Goal: Task Accomplishment & Management: Manage account settings

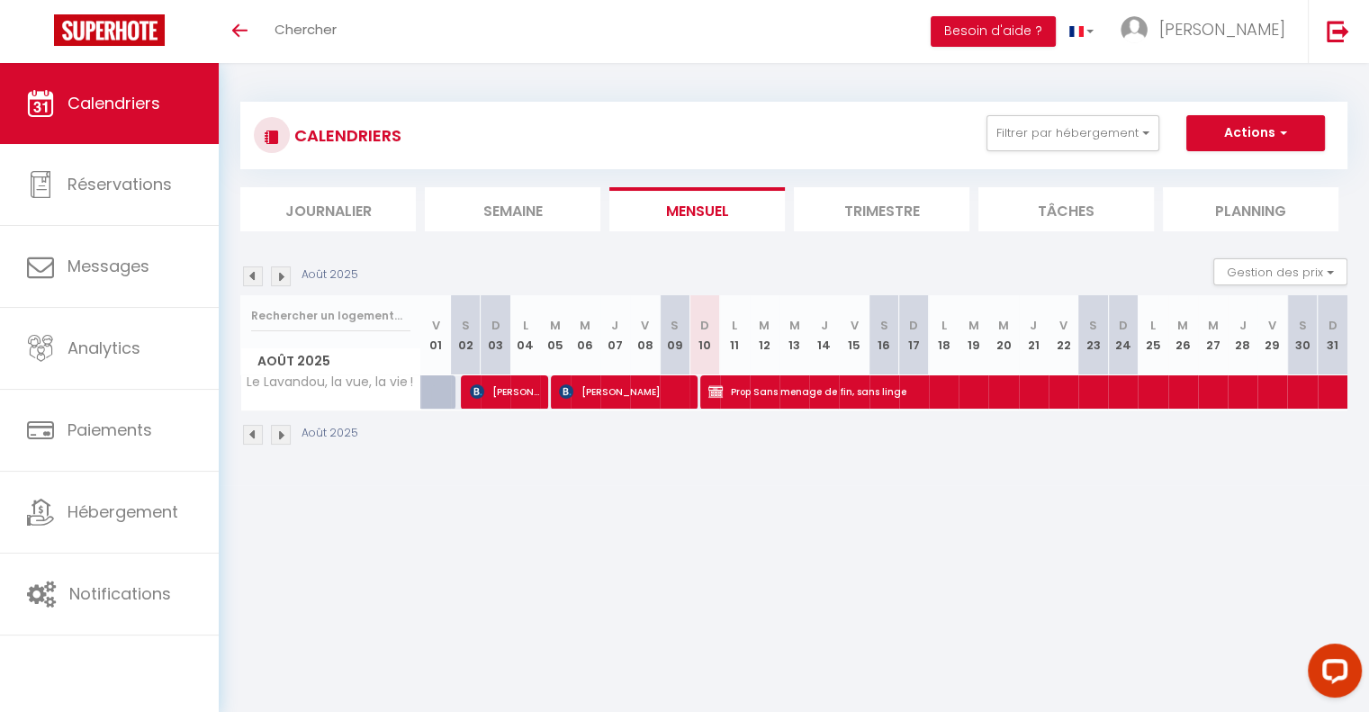
click at [255, 276] on img at bounding box center [253, 276] width 20 height 20
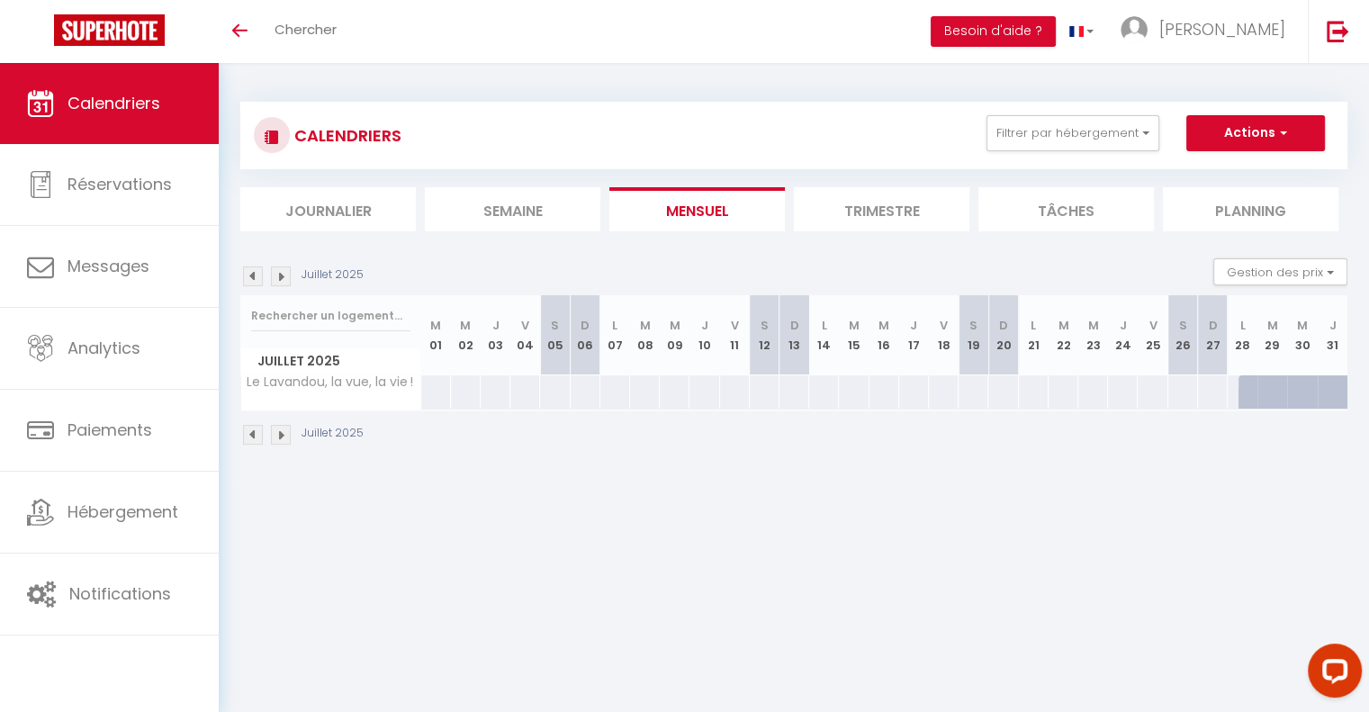
click at [335, 211] on li "Journalier" at bounding box center [327, 209] width 175 height 44
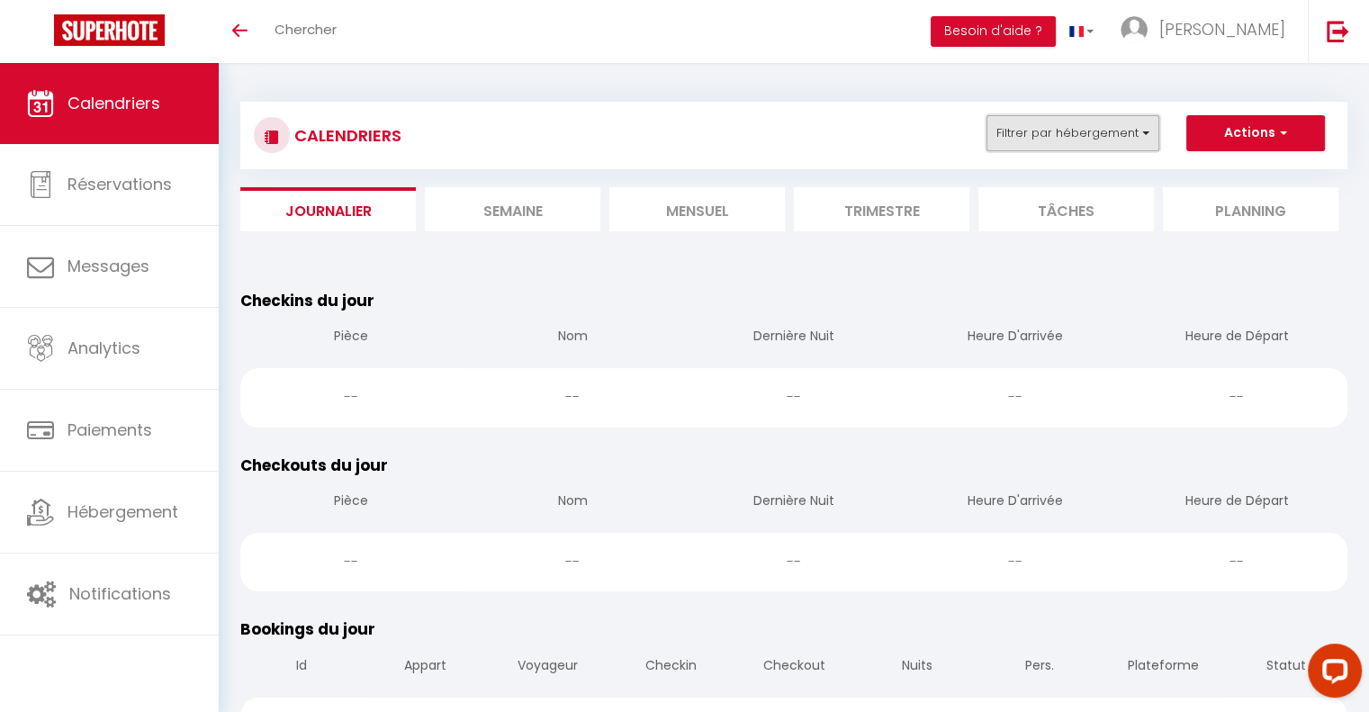
click at [1074, 132] on button "Filtrer par hébergement" at bounding box center [1072, 133] width 173 height 36
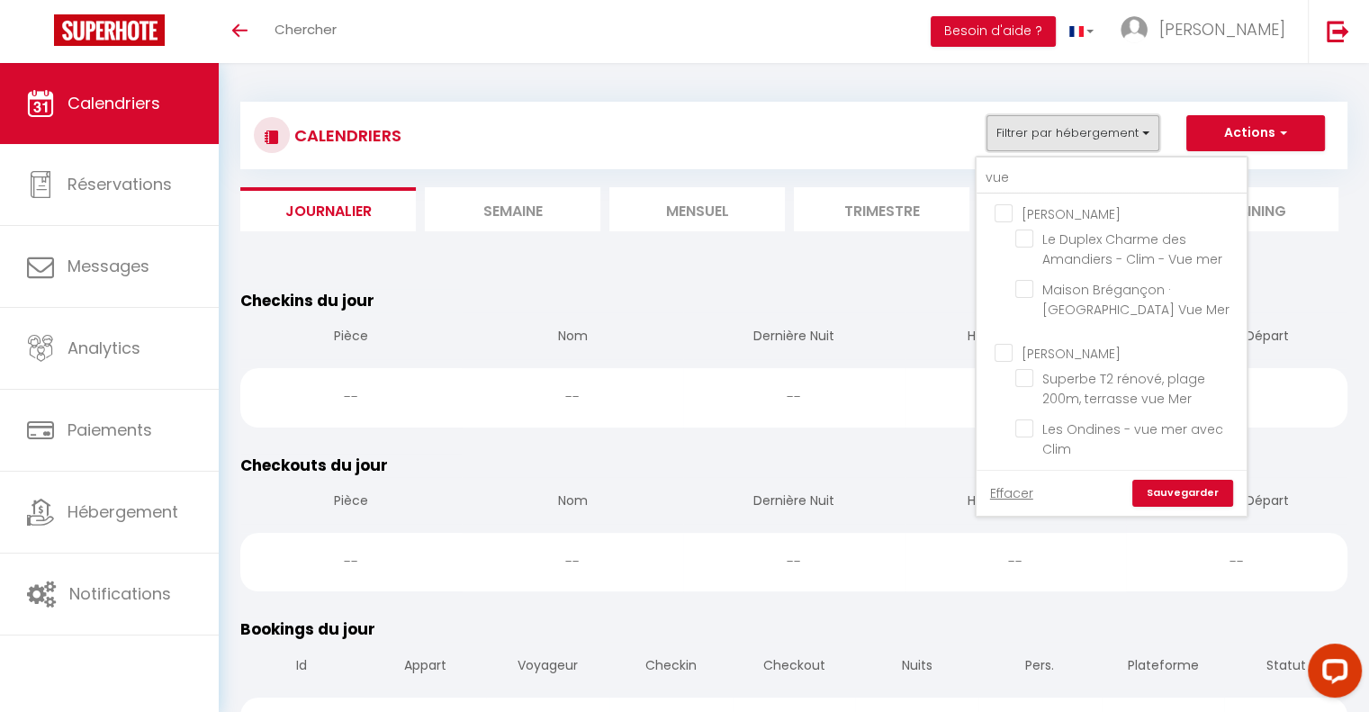
click at [1074, 132] on button "Filtrer par hébergement" at bounding box center [1072, 133] width 173 height 36
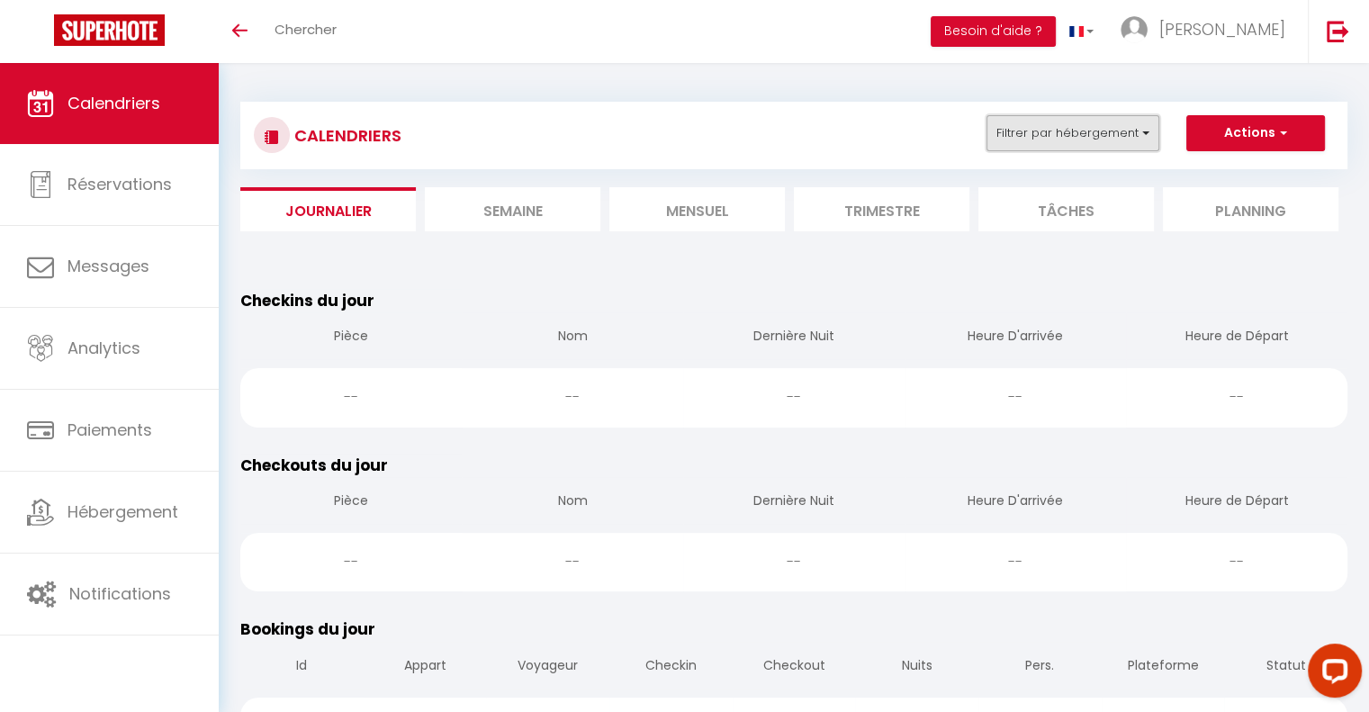
click at [1086, 137] on button "Filtrer par hébergement" at bounding box center [1072, 133] width 173 height 36
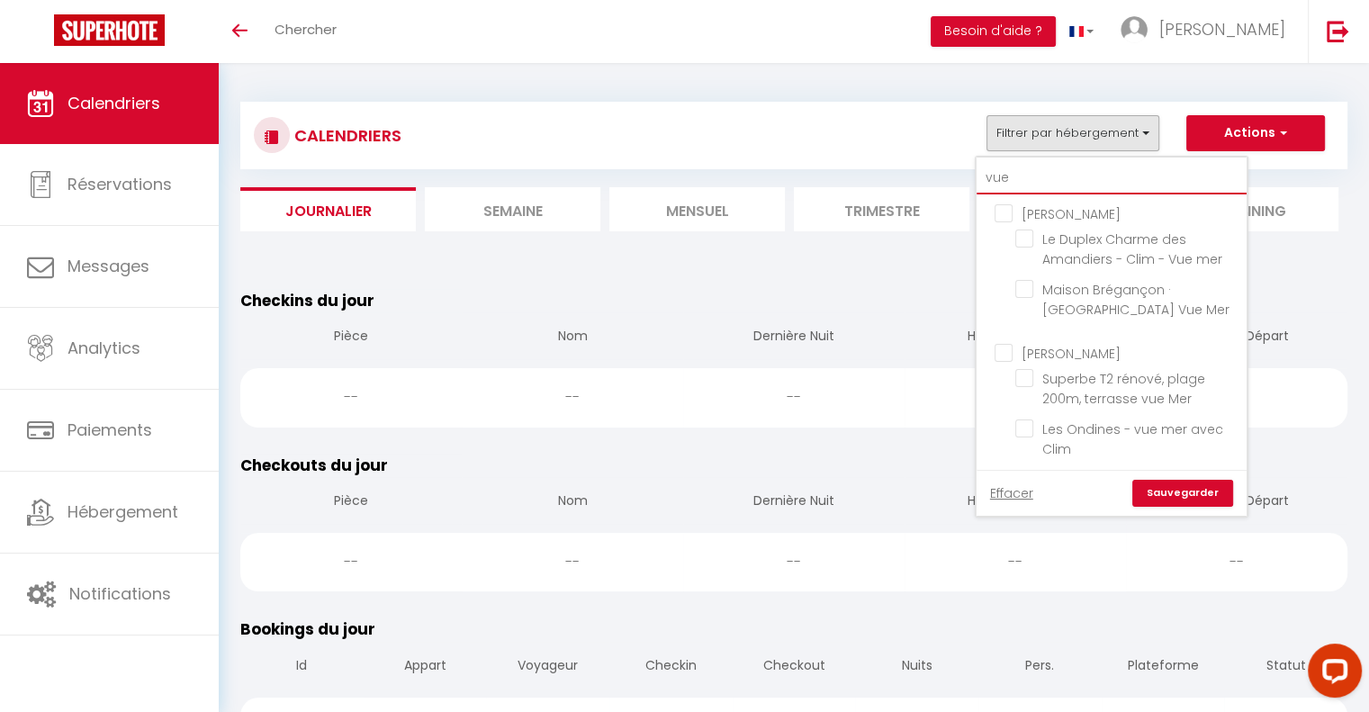
click at [1010, 183] on input "vue" at bounding box center [1111, 178] width 270 height 32
type input "vu"
checkbox input "false"
type input "v"
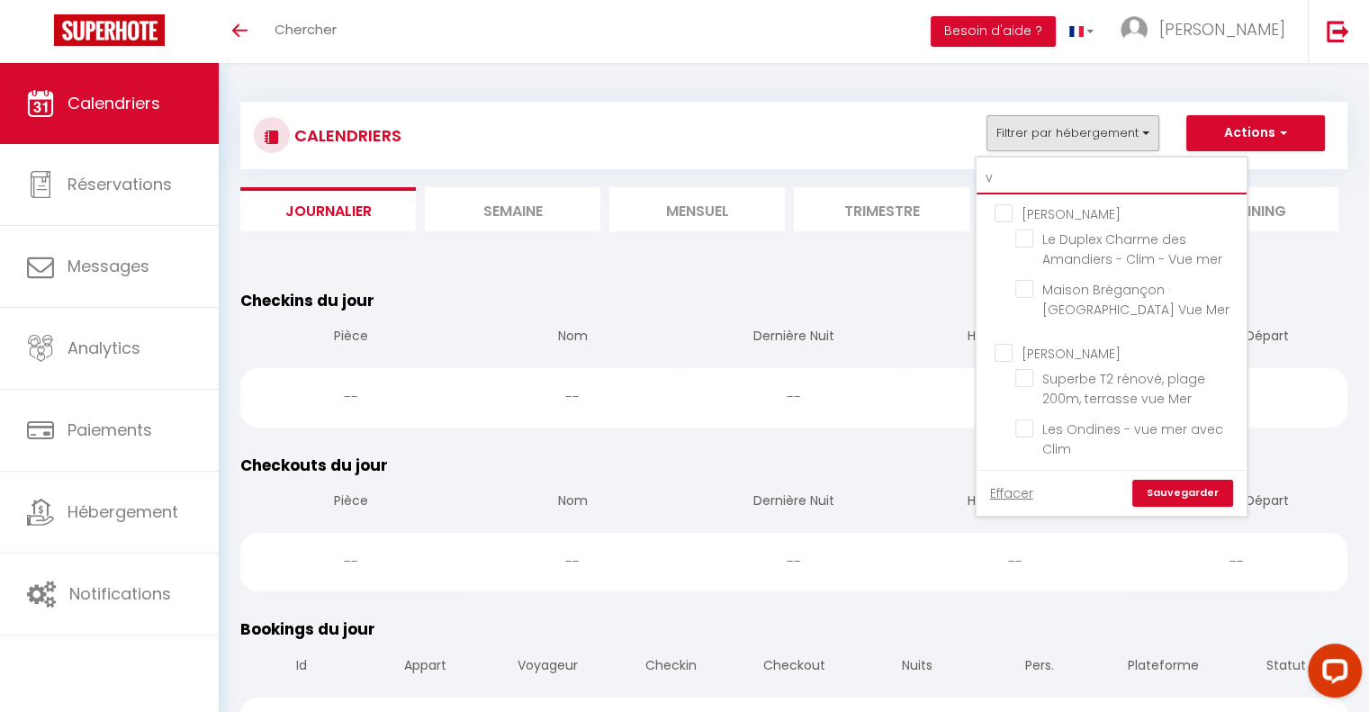
checkbox input "false"
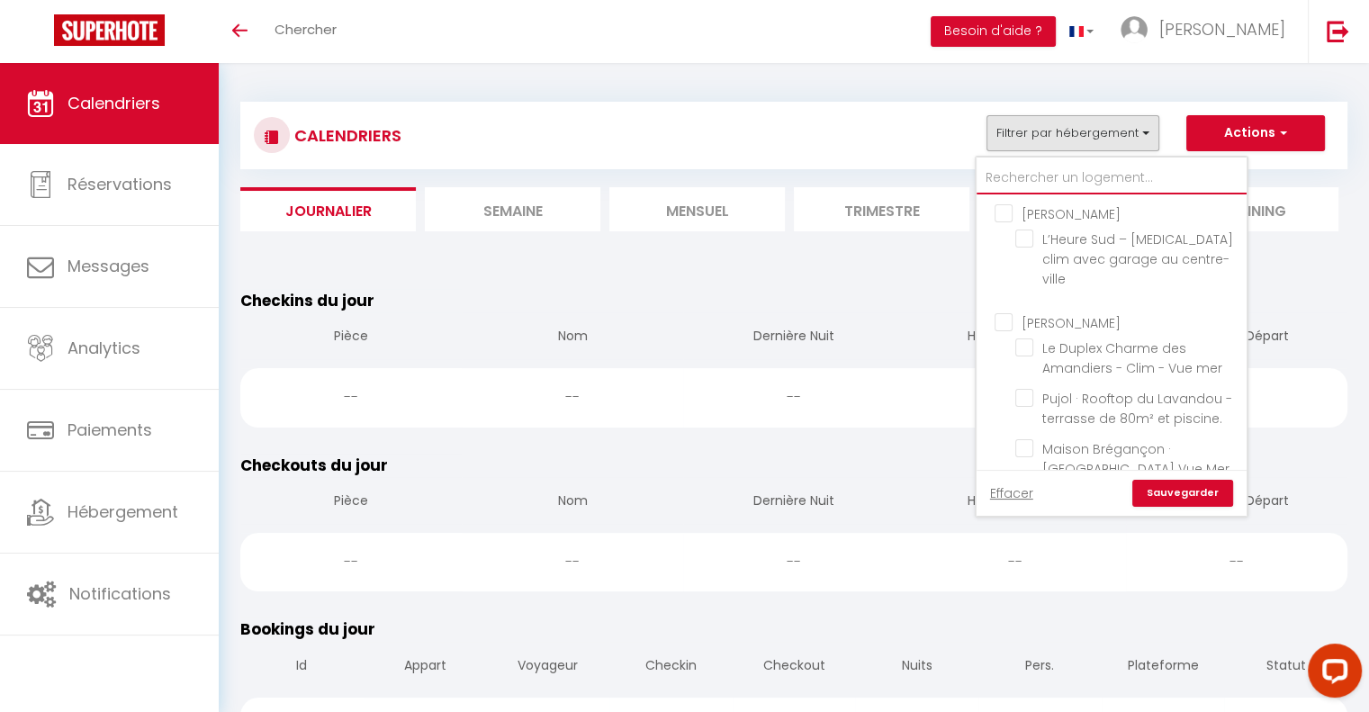
checkbox input "false"
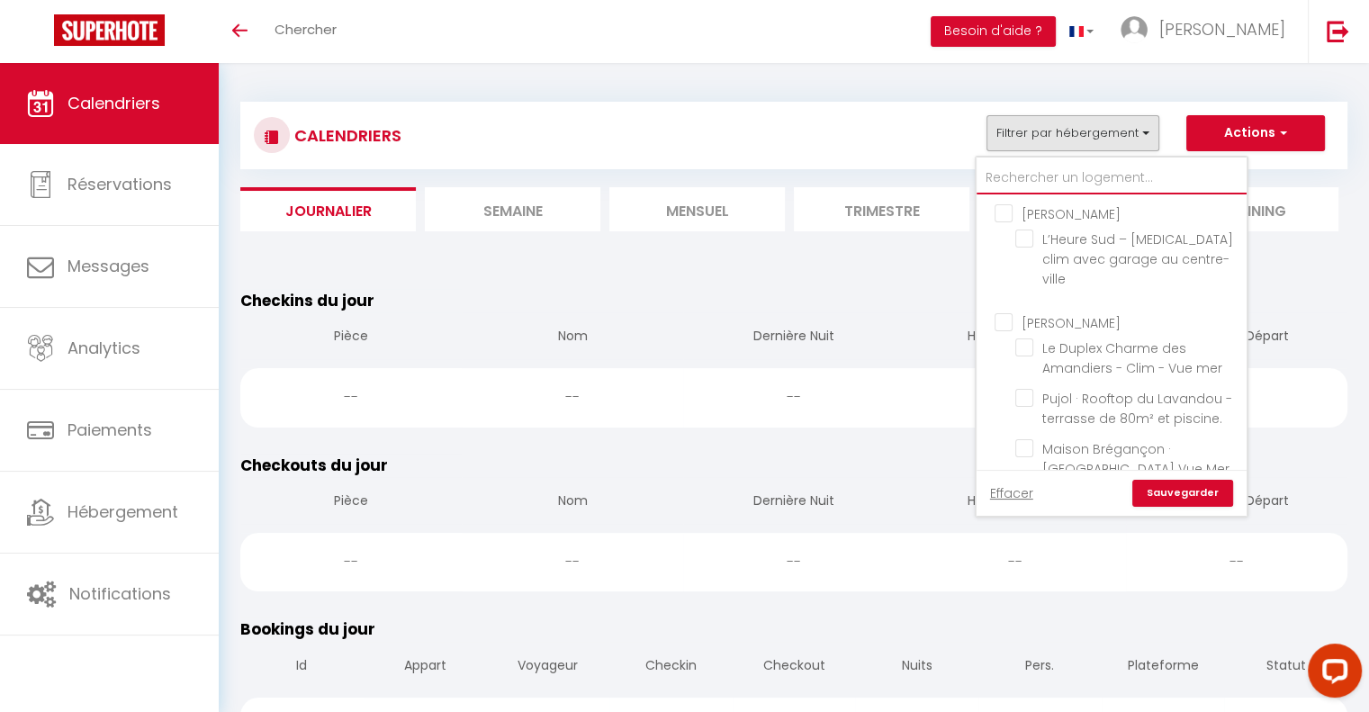
checkbox input "false"
click at [1003, 209] on input "[PERSON_NAME]" at bounding box center [1129, 212] width 270 height 18
checkbox input "true"
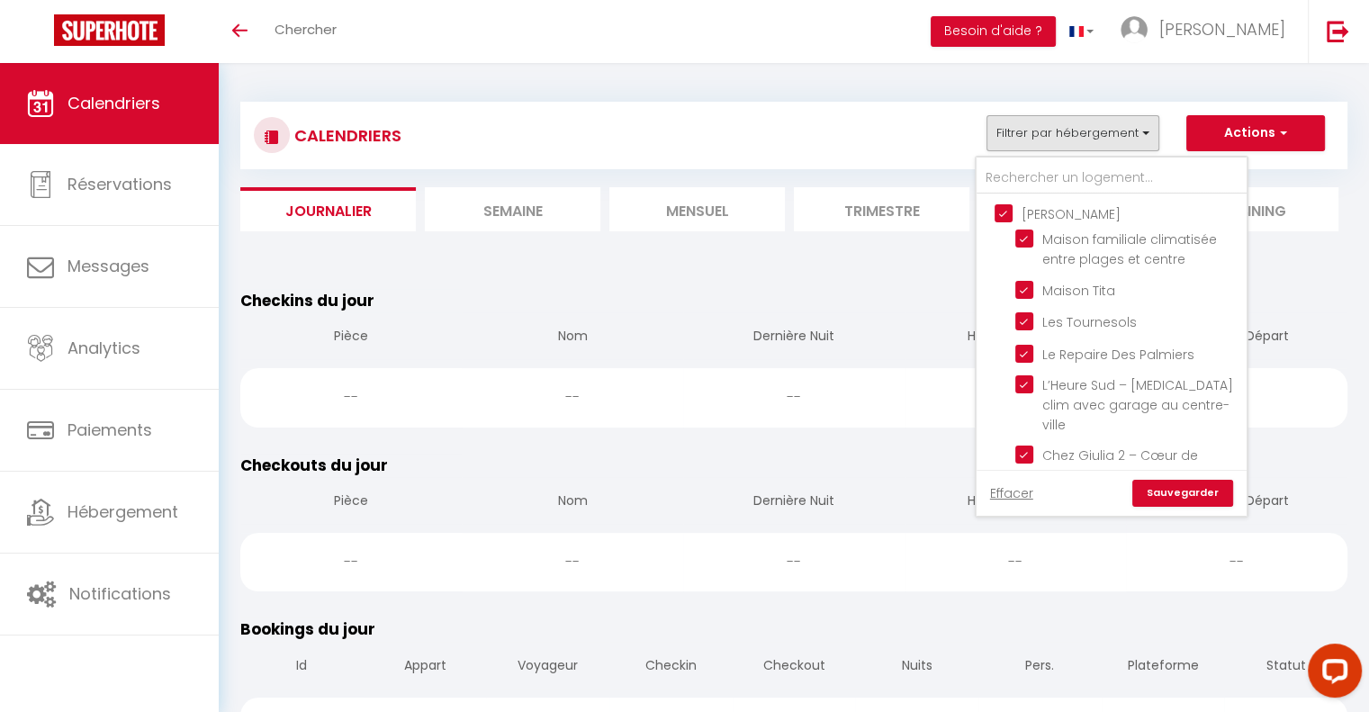
checkbox input "true"
checkbox input "false"
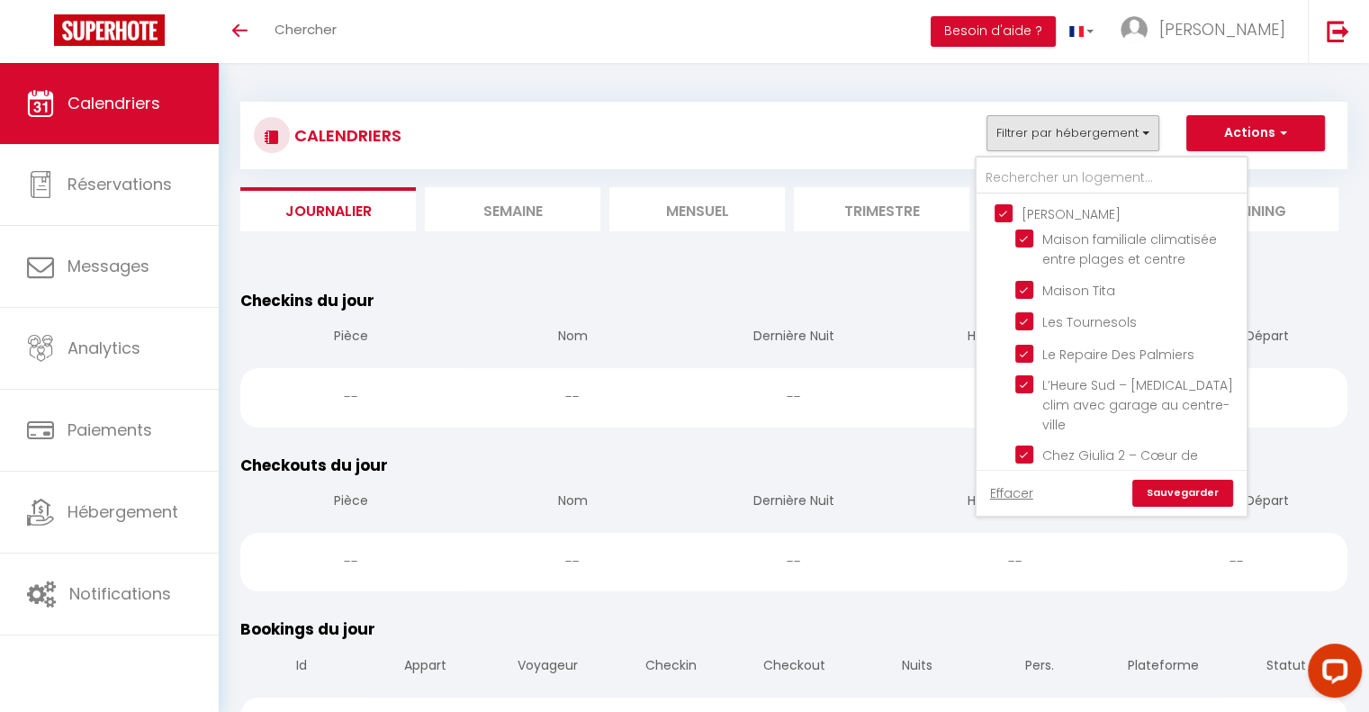
checkbox input "false"
checkbox input "true"
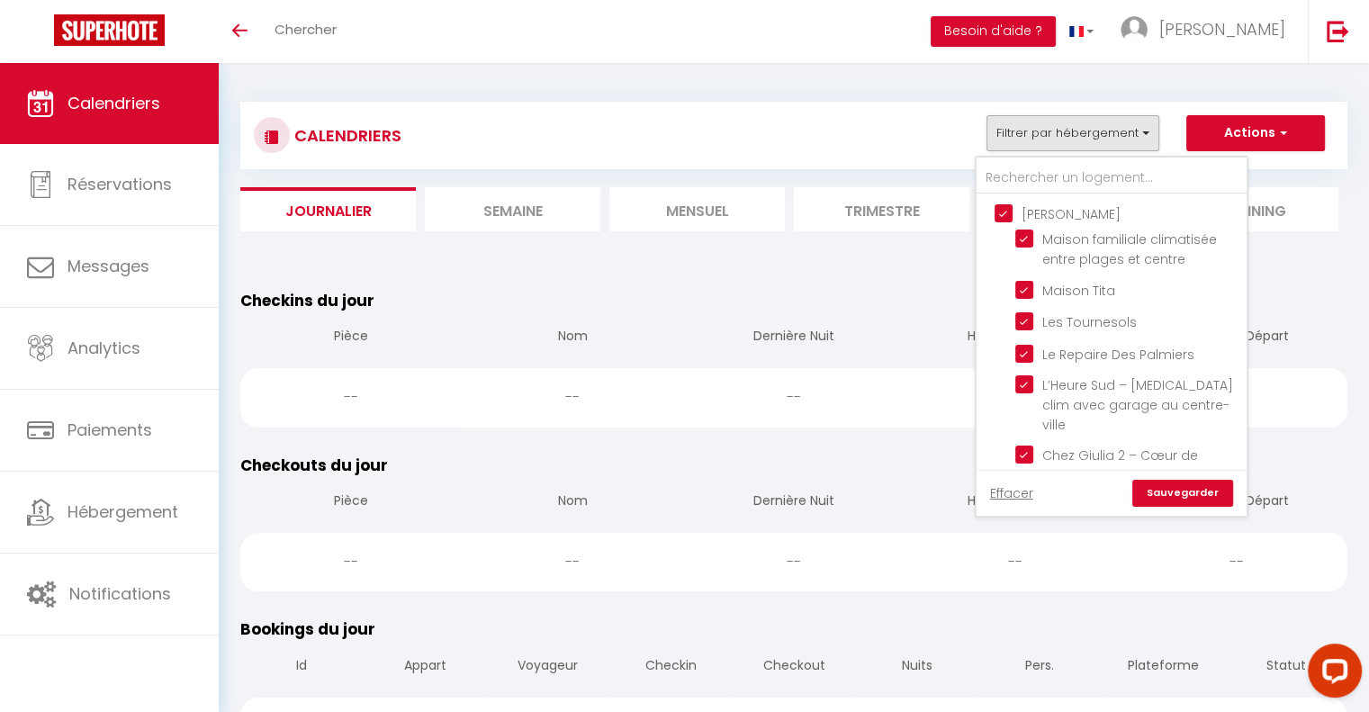
checkbox input "true"
checkbox input "false"
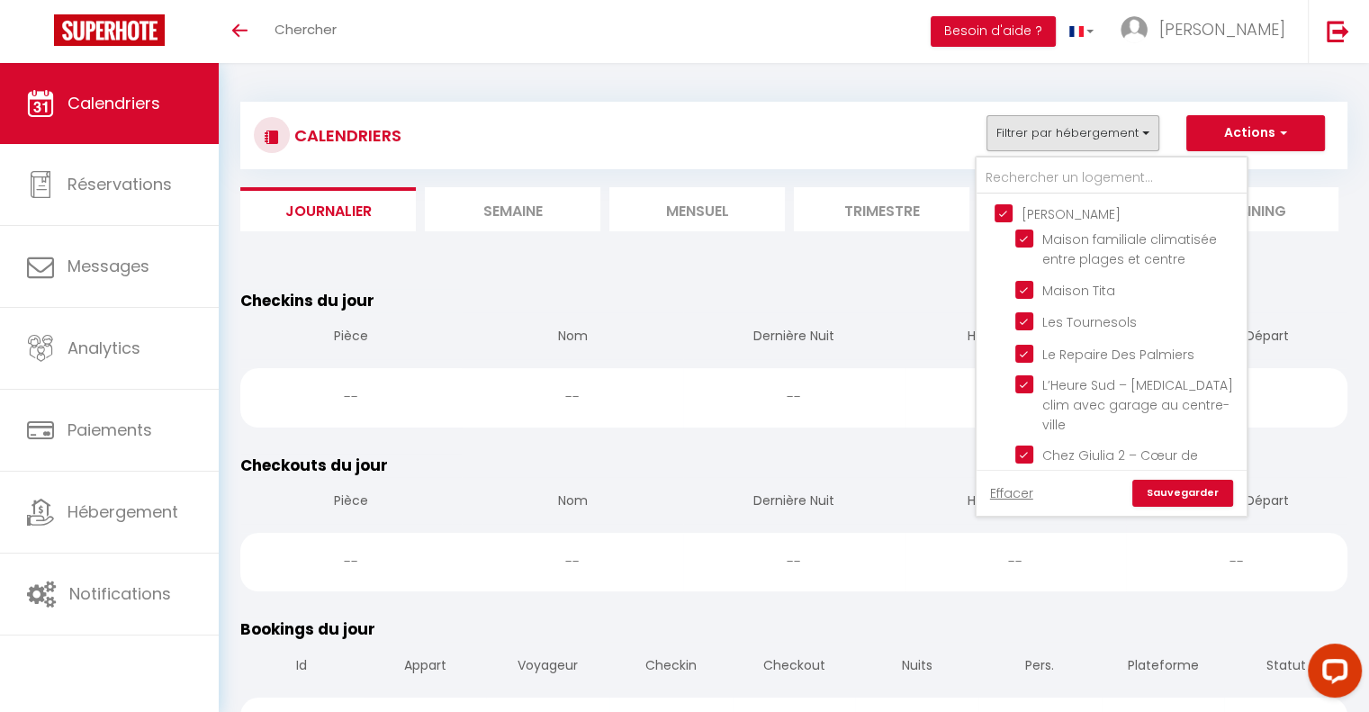
checkbox input "false"
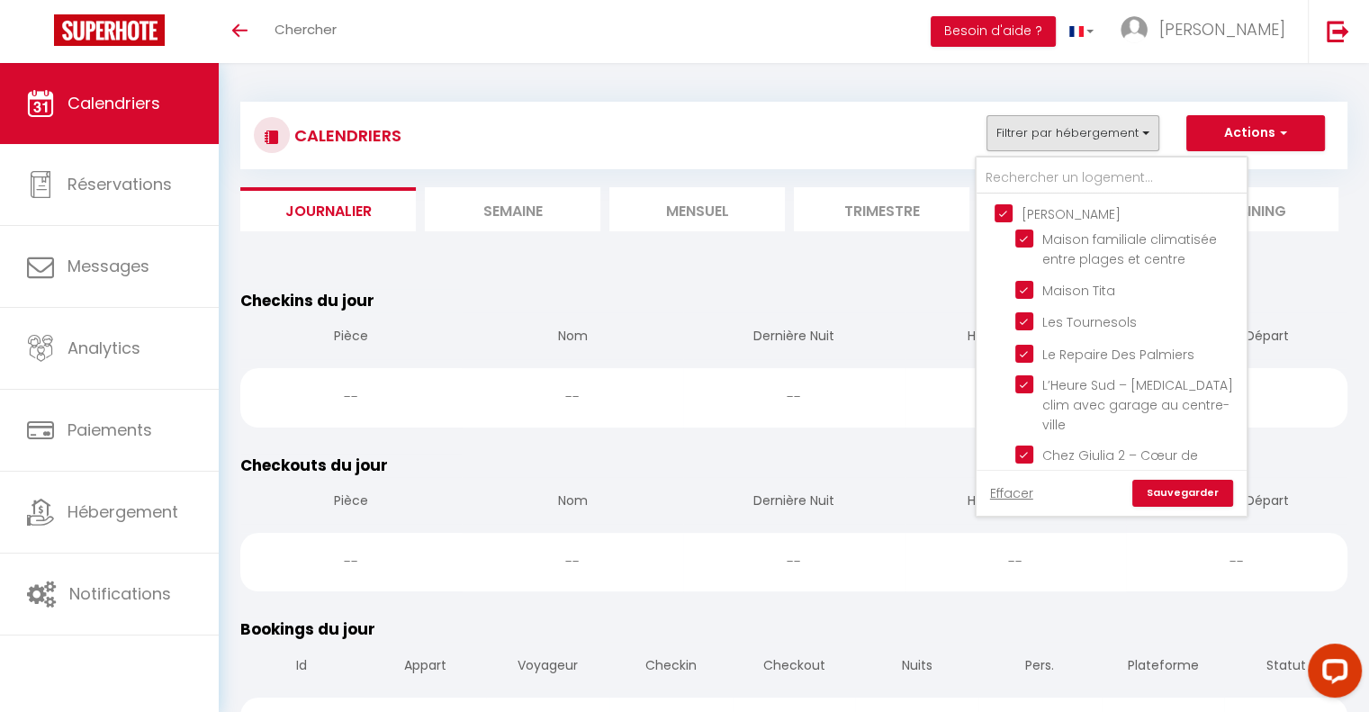
checkbox input "false"
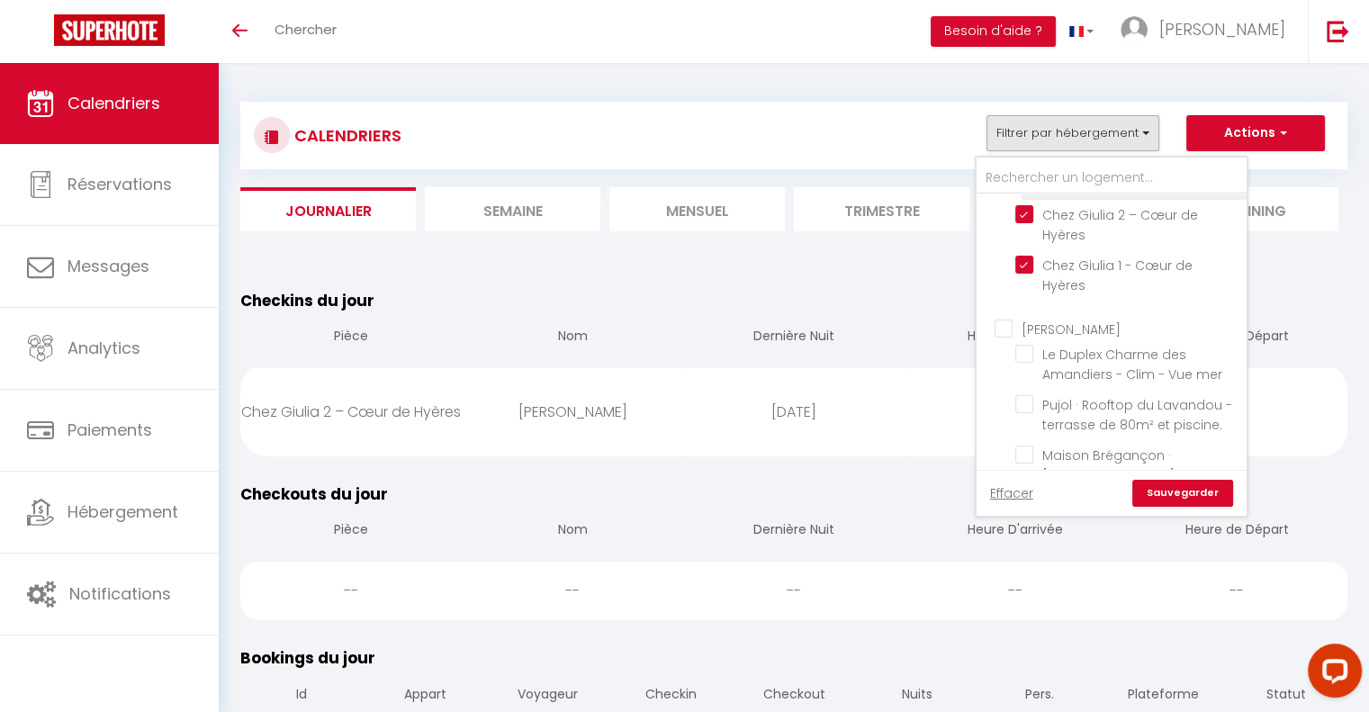
scroll to position [241, 0]
click at [1000, 318] on input "[PERSON_NAME]" at bounding box center [1129, 327] width 270 height 18
checkbox input "true"
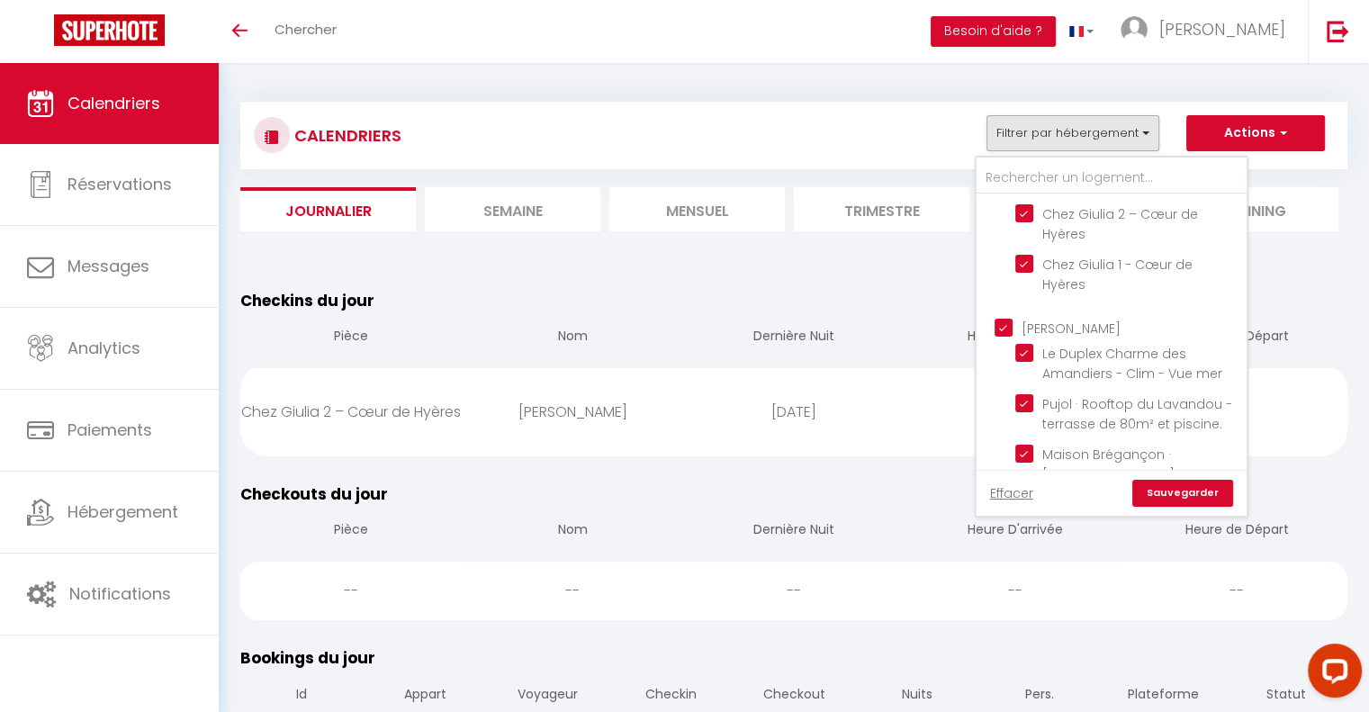
checkbox input "true"
checkbox input "false"
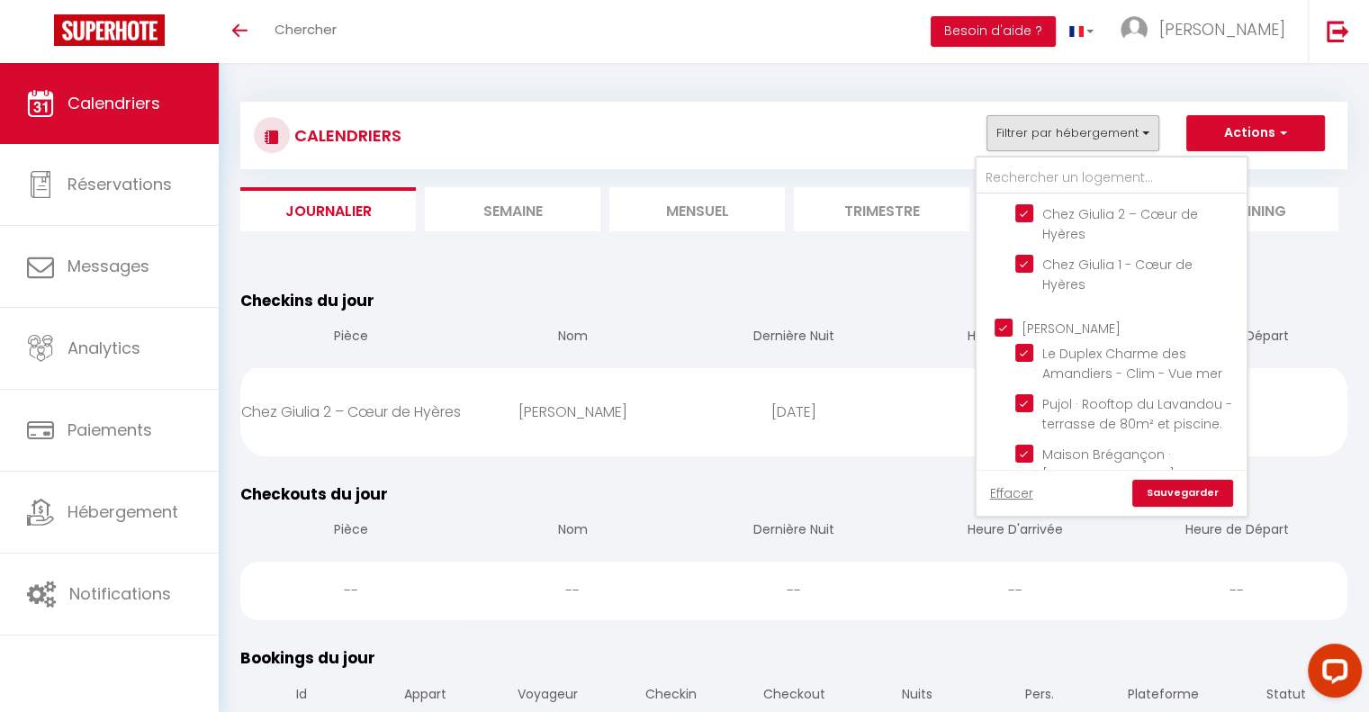
checkbox input "false"
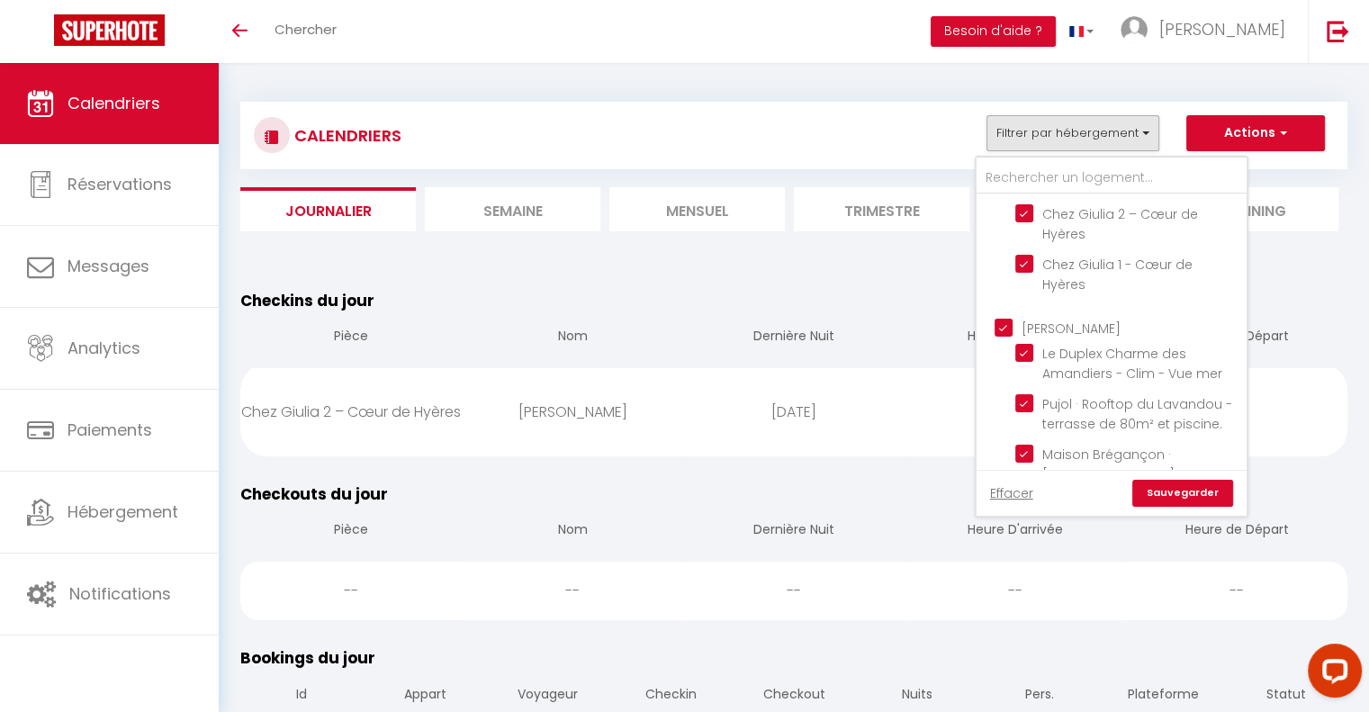
checkbox input "true"
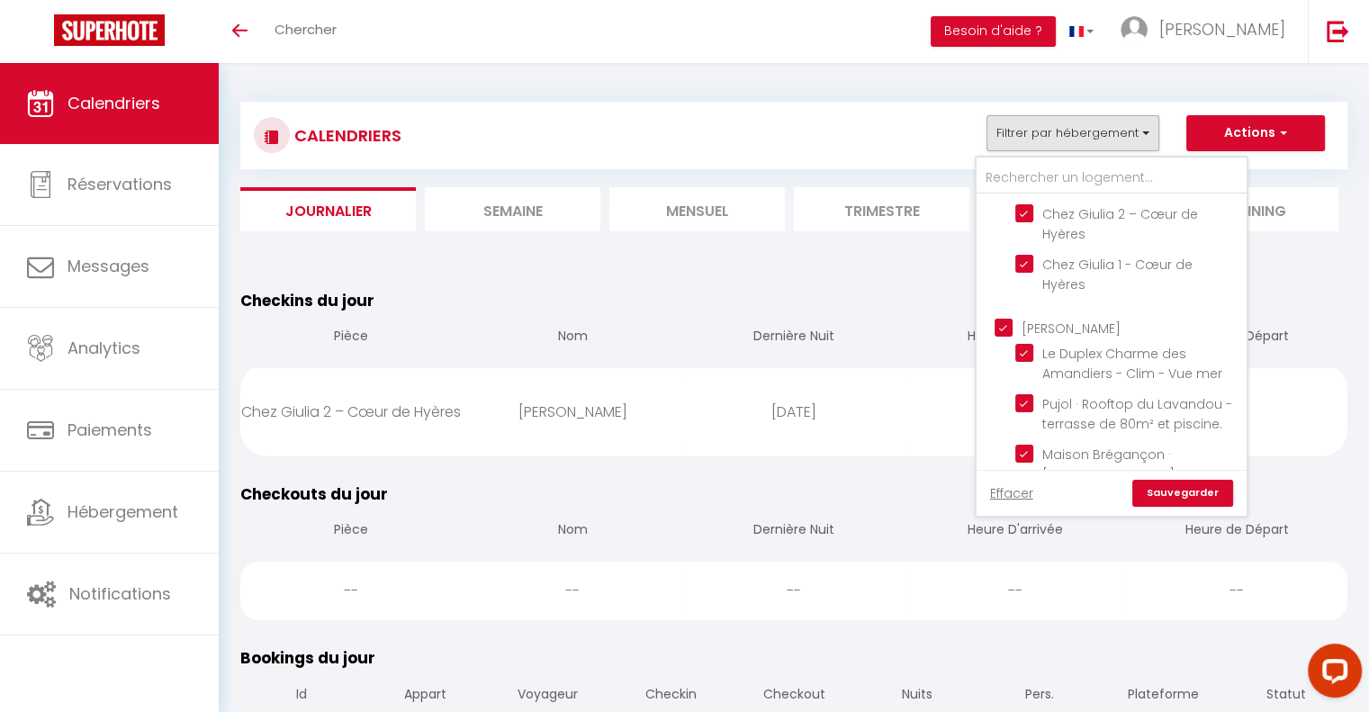
checkbox input "true"
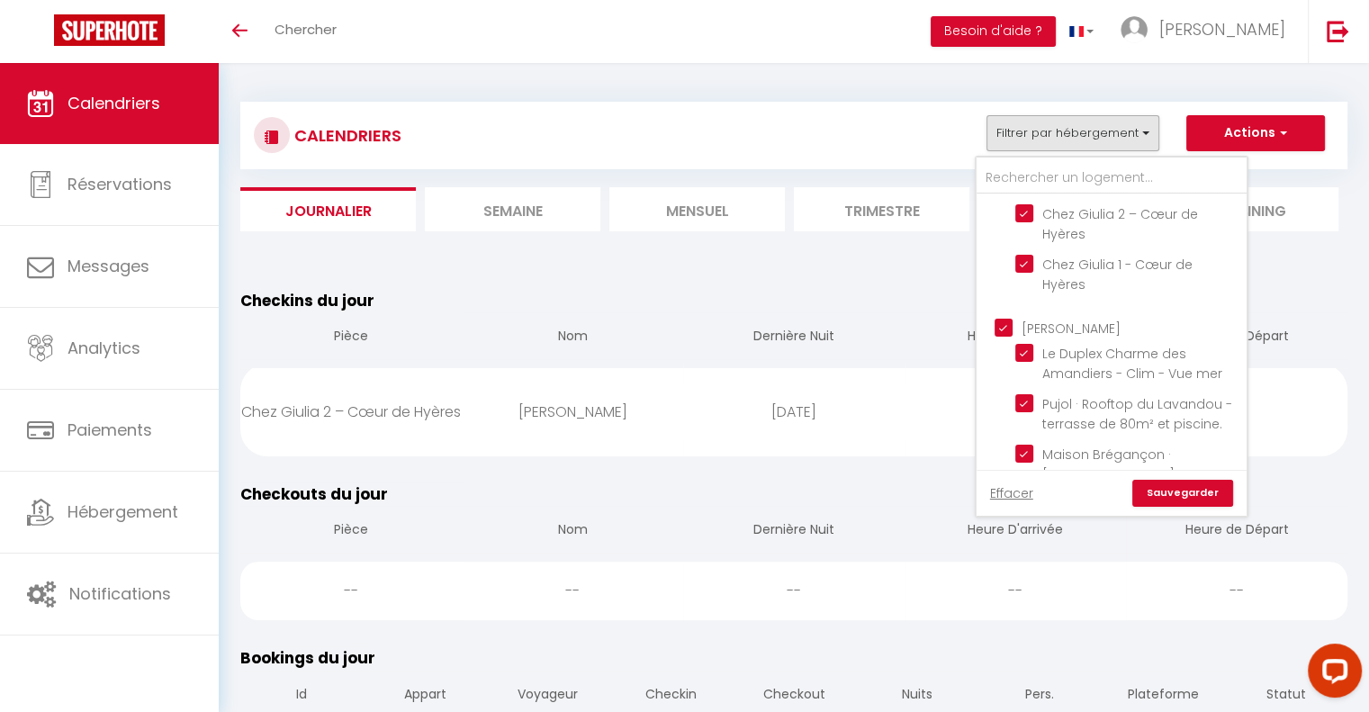
checkbox input "true"
checkbox input "false"
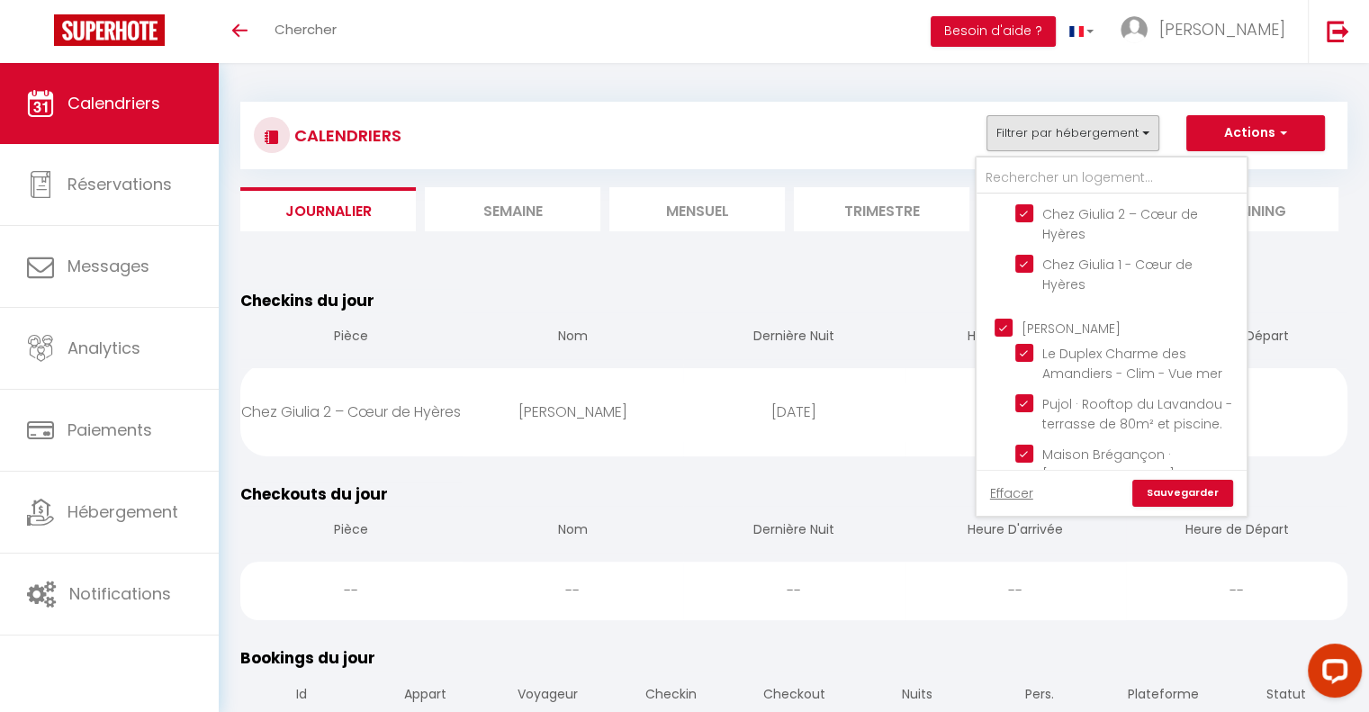
checkbox input "false"
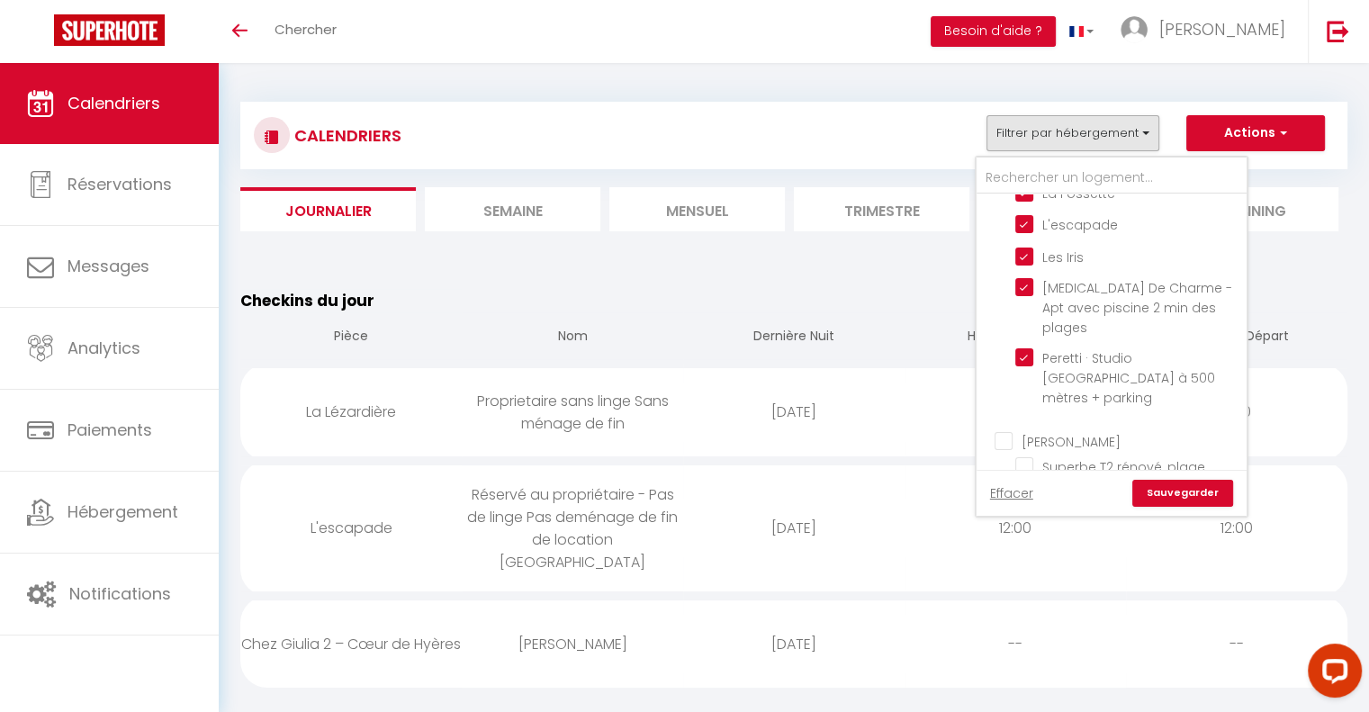
scroll to position [859, 0]
click at [1004, 429] on input "[PERSON_NAME]" at bounding box center [1129, 438] width 270 height 18
checkbox input "true"
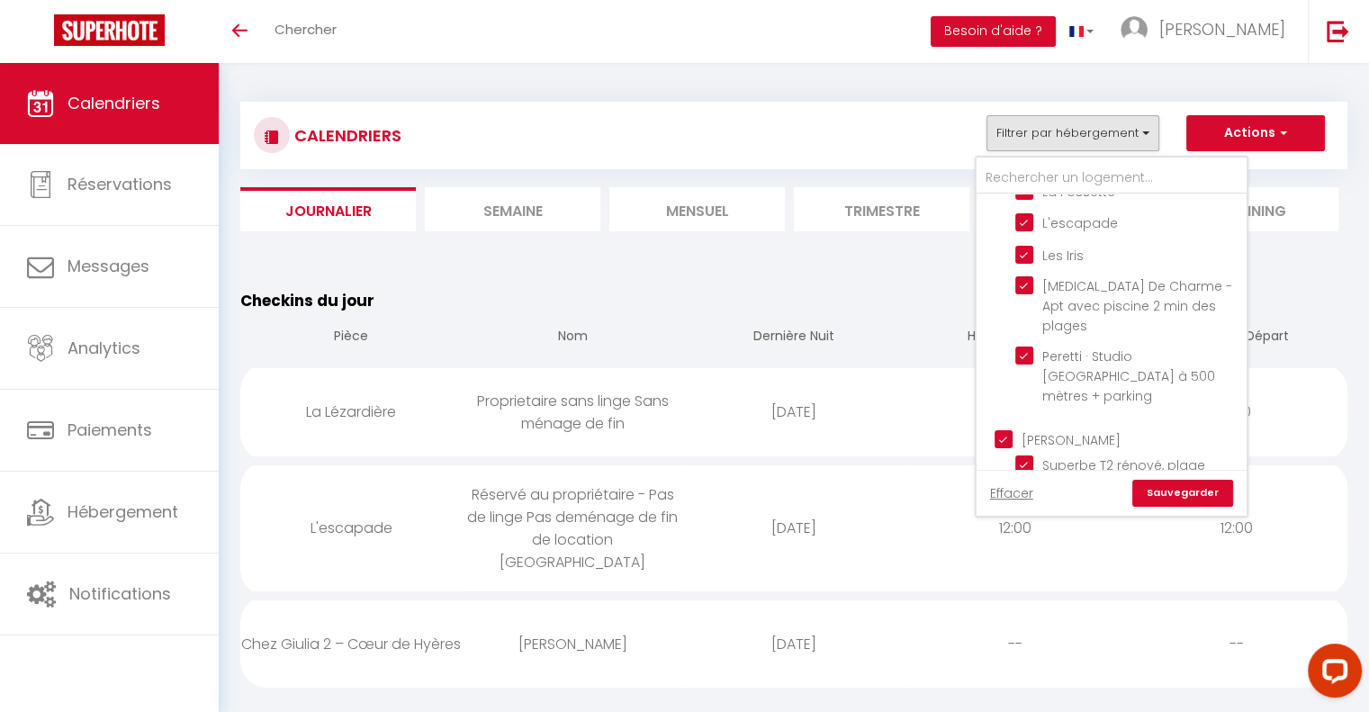
checkbox input "true"
checkbox input "false"
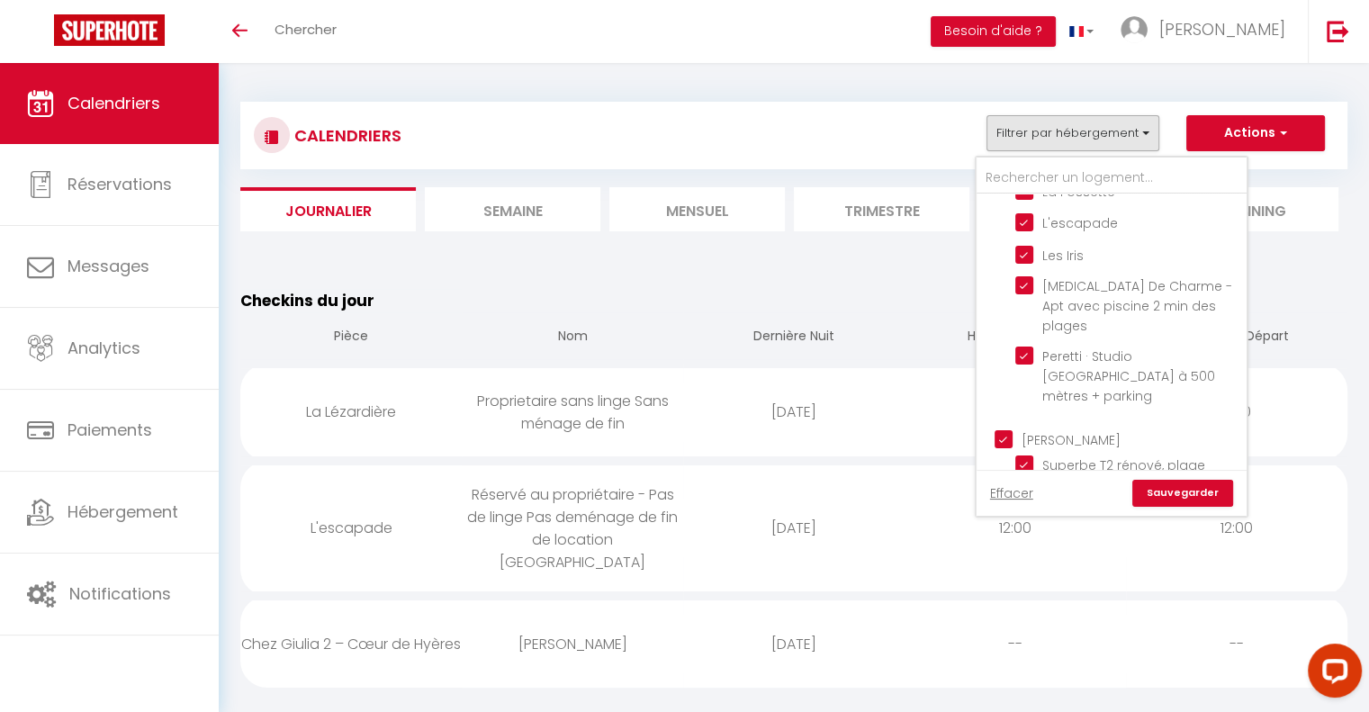
checkbox input "false"
checkbox input "true"
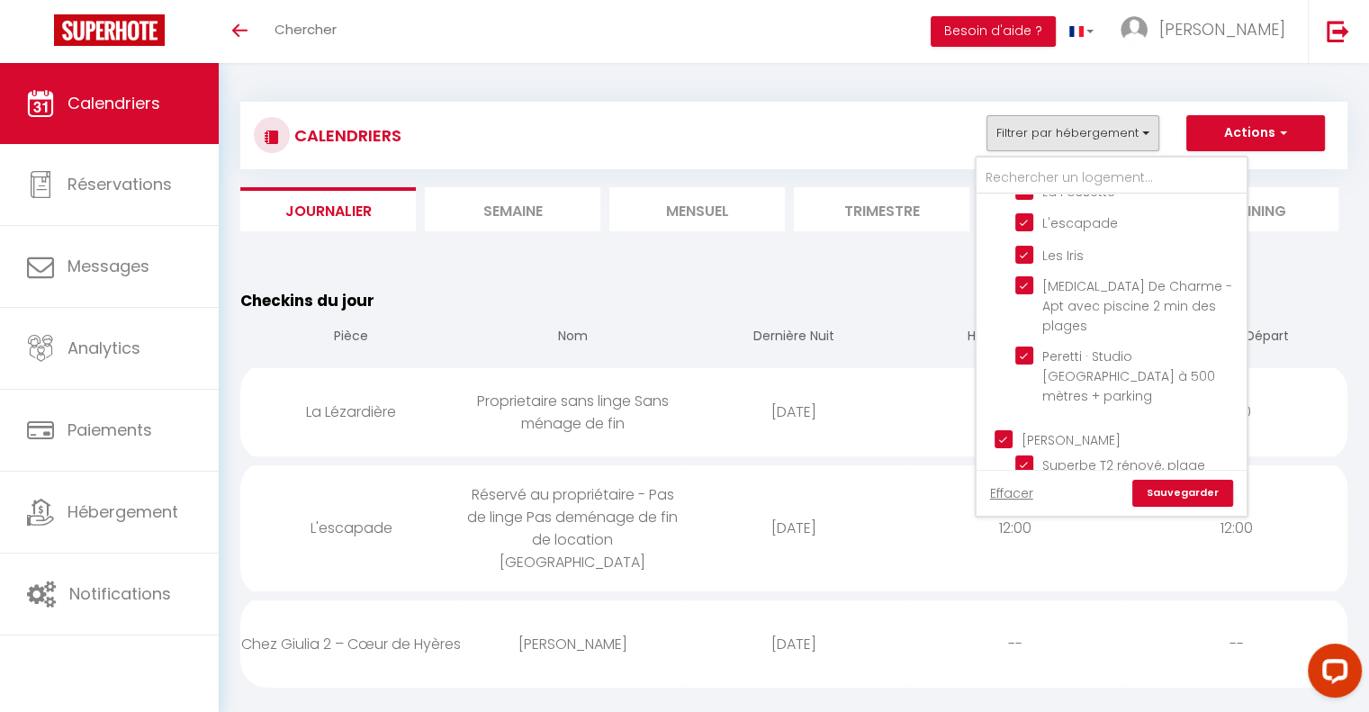
checkbox input "true"
checkbox input "false"
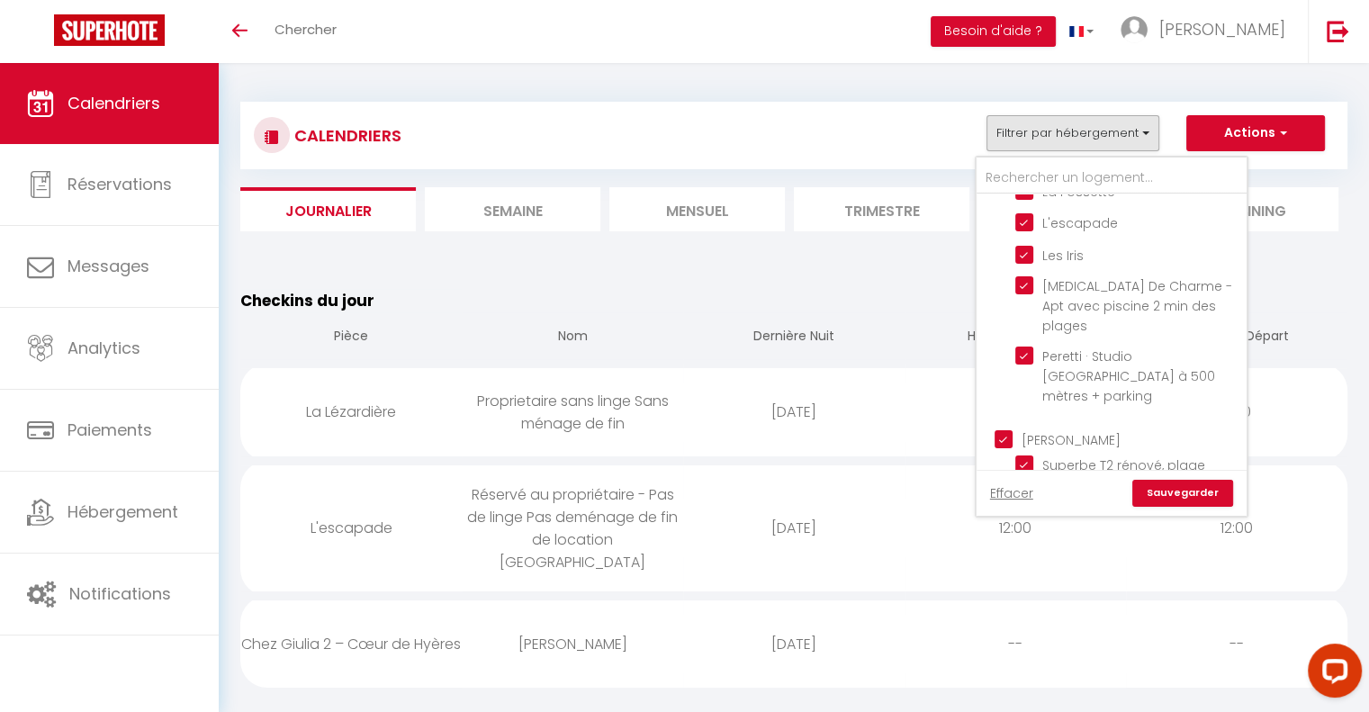
checkbox input "false"
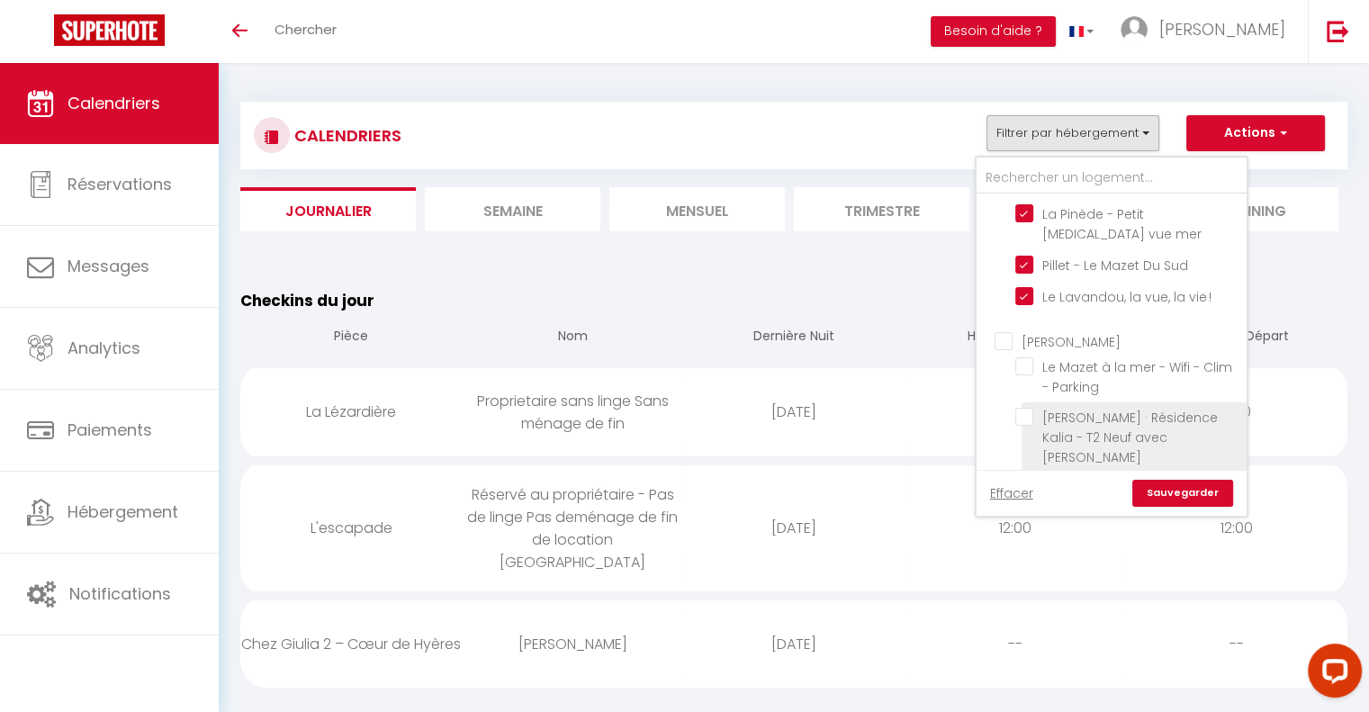
scroll to position [1481, 0]
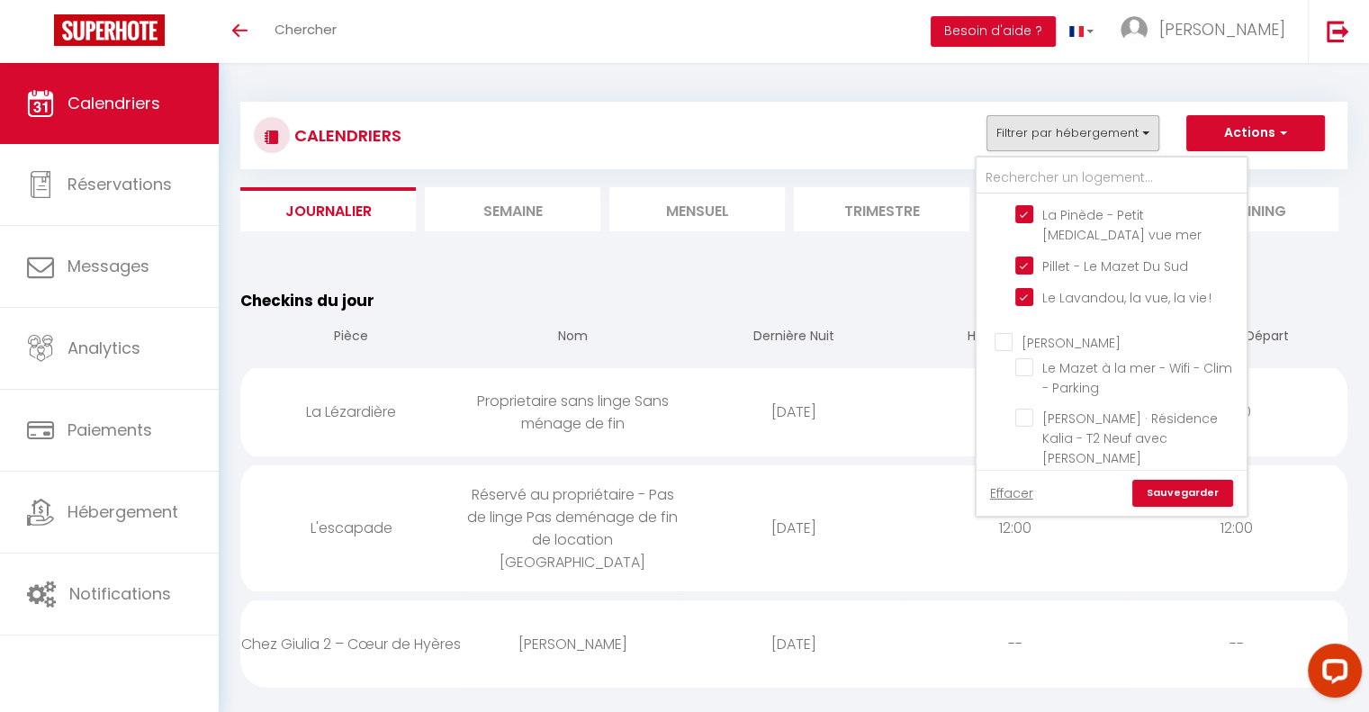
click at [1003, 331] on input "[PERSON_NAME]" at bounding box center [1129, 340] width 270 height 18
checkbox input "true"
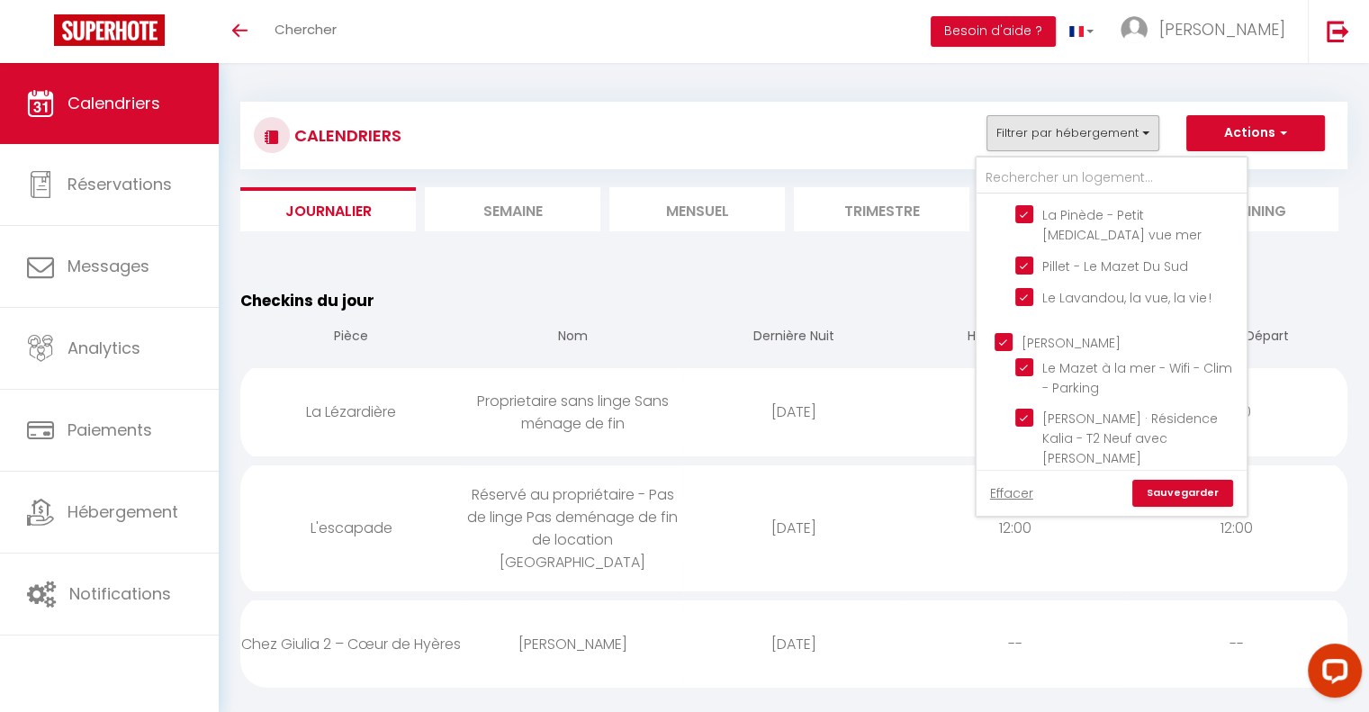
checkbox input "true"
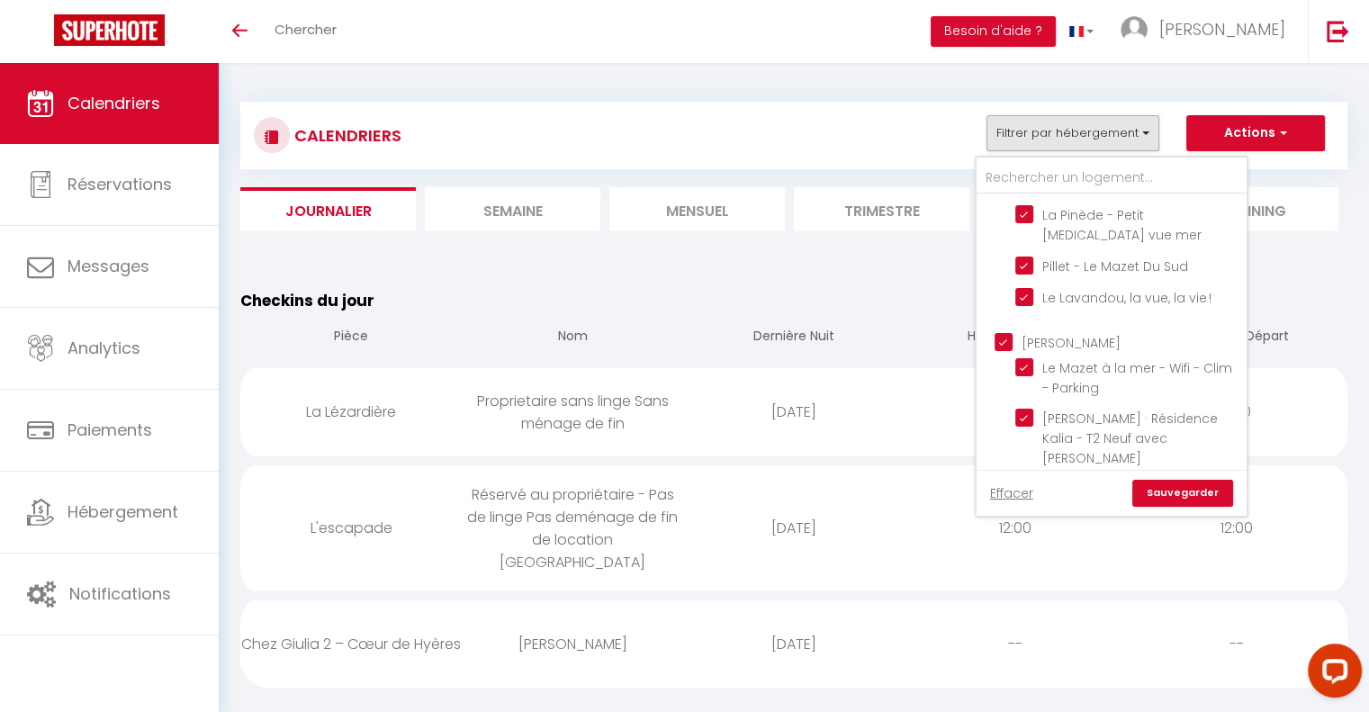
scroll to position [1619, 0]
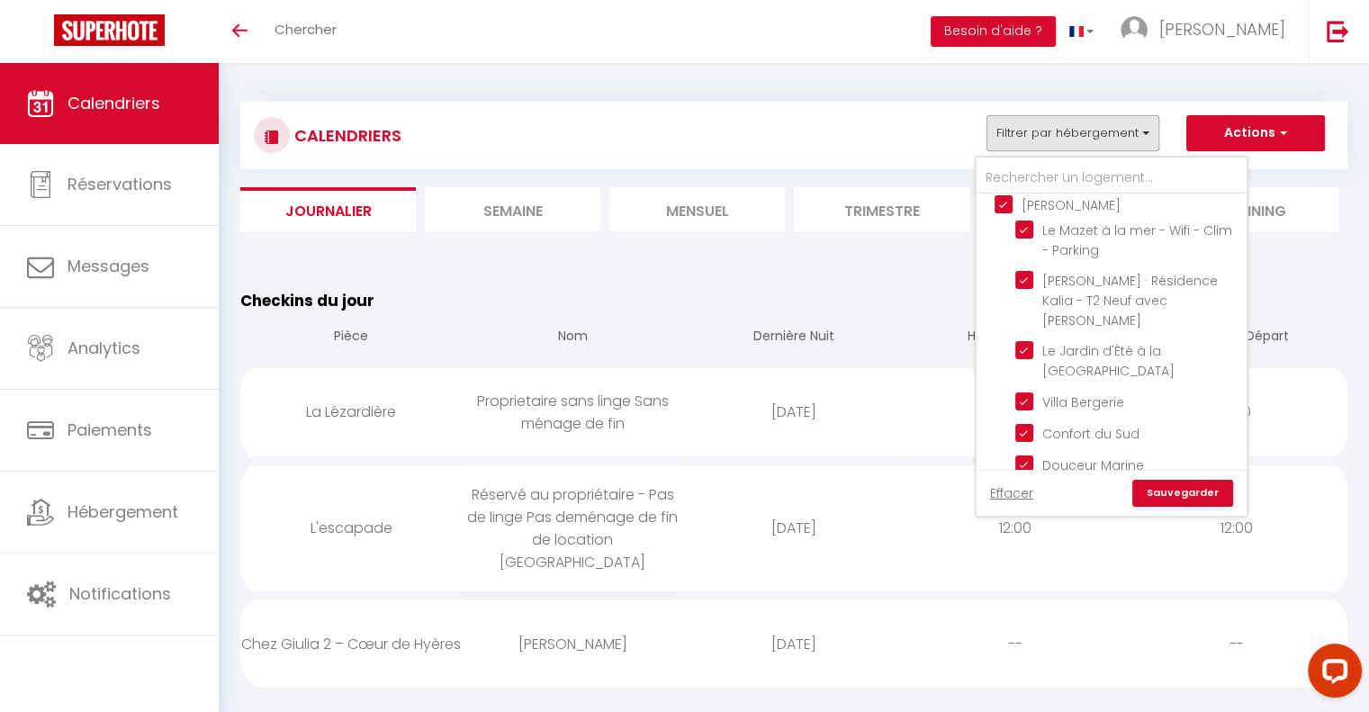
click at [1166, 490] on link "Sauvegarder" at bounding box center [1182, 493] width 101 height 27
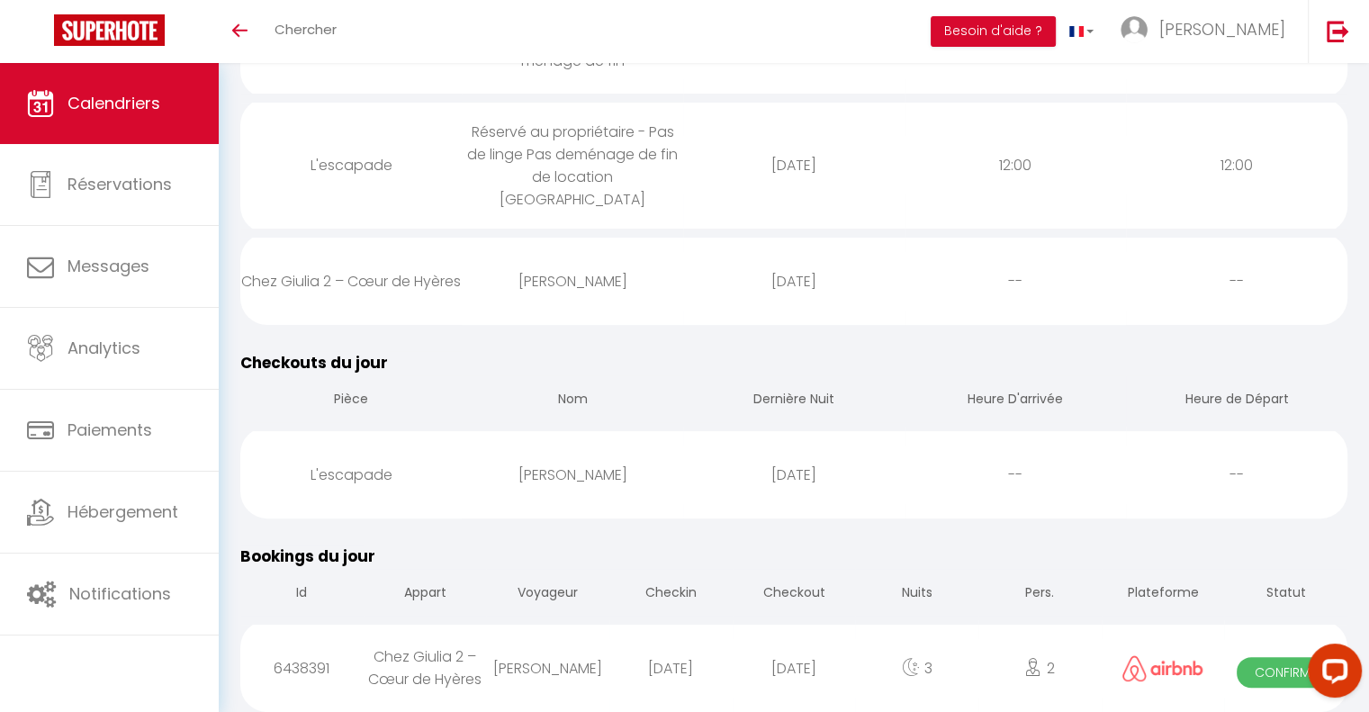
scroll to position [364, 0]
click at [367, 460] on div "L'escapade" at bounding box center [350, 474] width 221 height 58
select select "0"
select select "1"
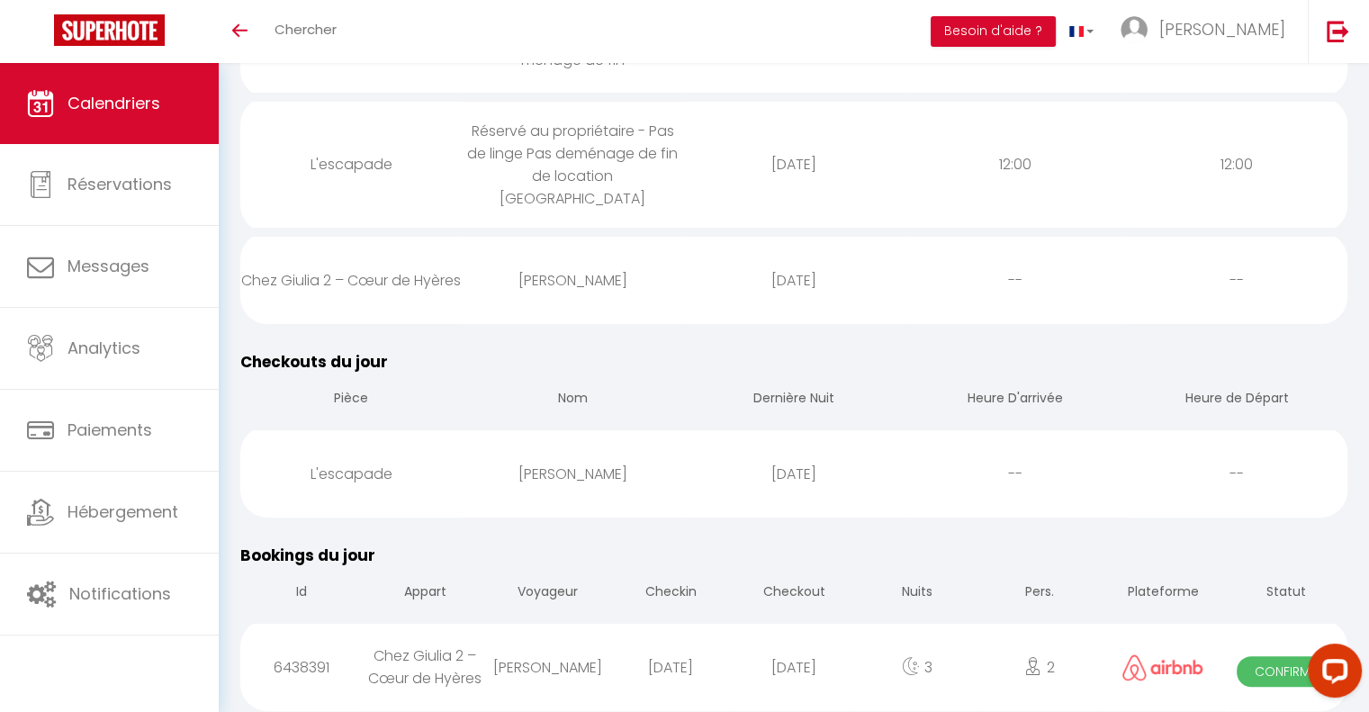
select select
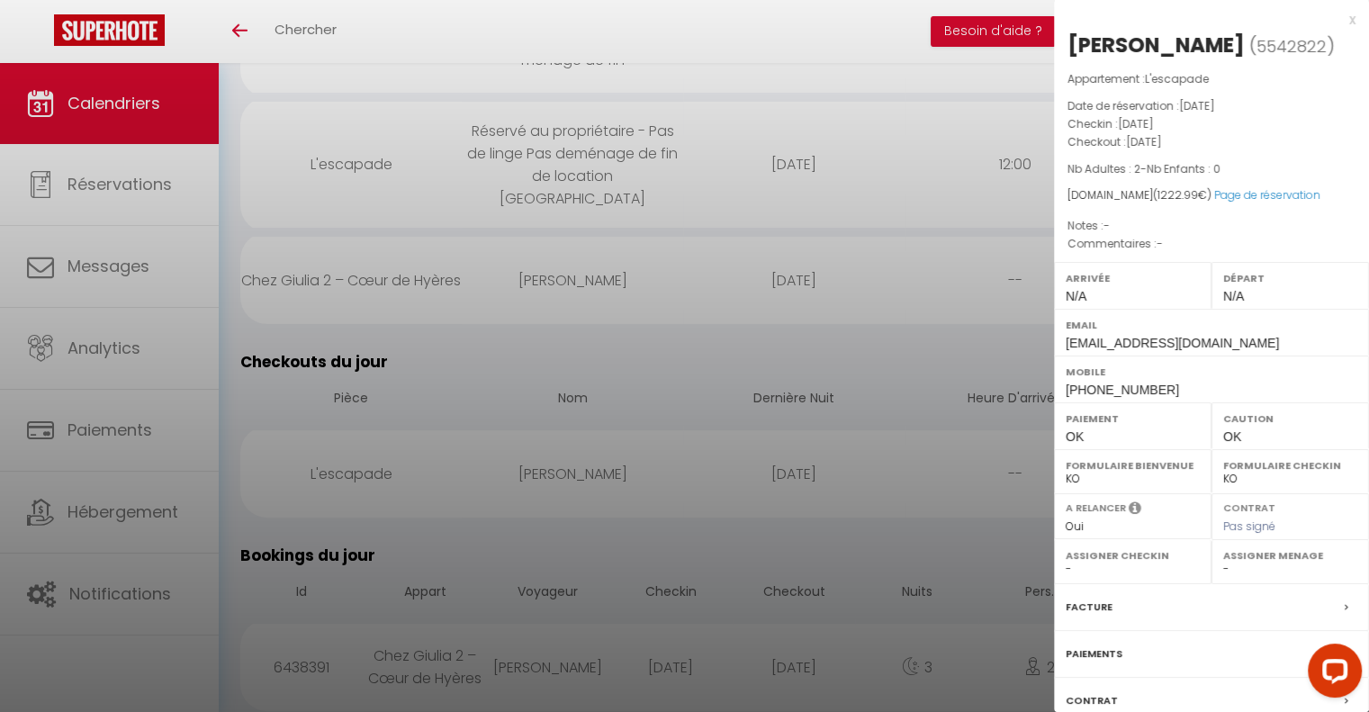
click at [730, 29] on div at bounding box center [684, 356] width 1369 height 712
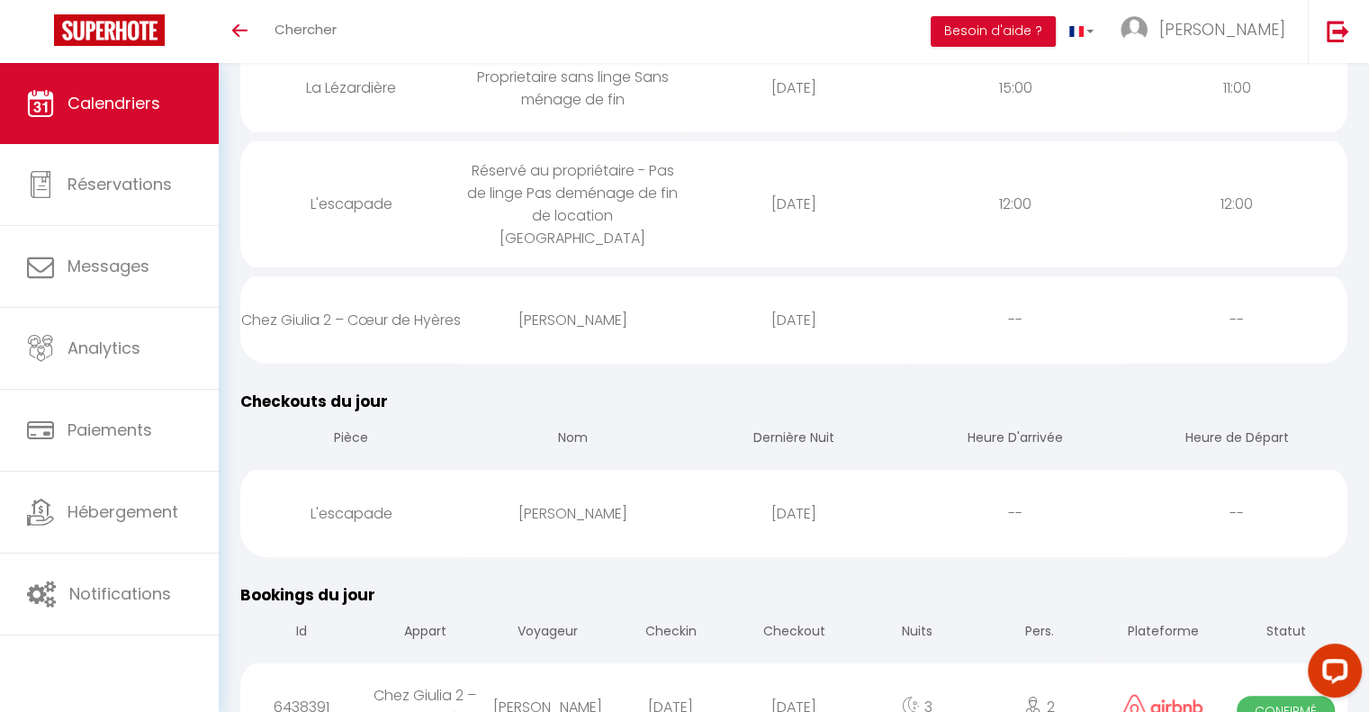
scroll to position [0, 0]
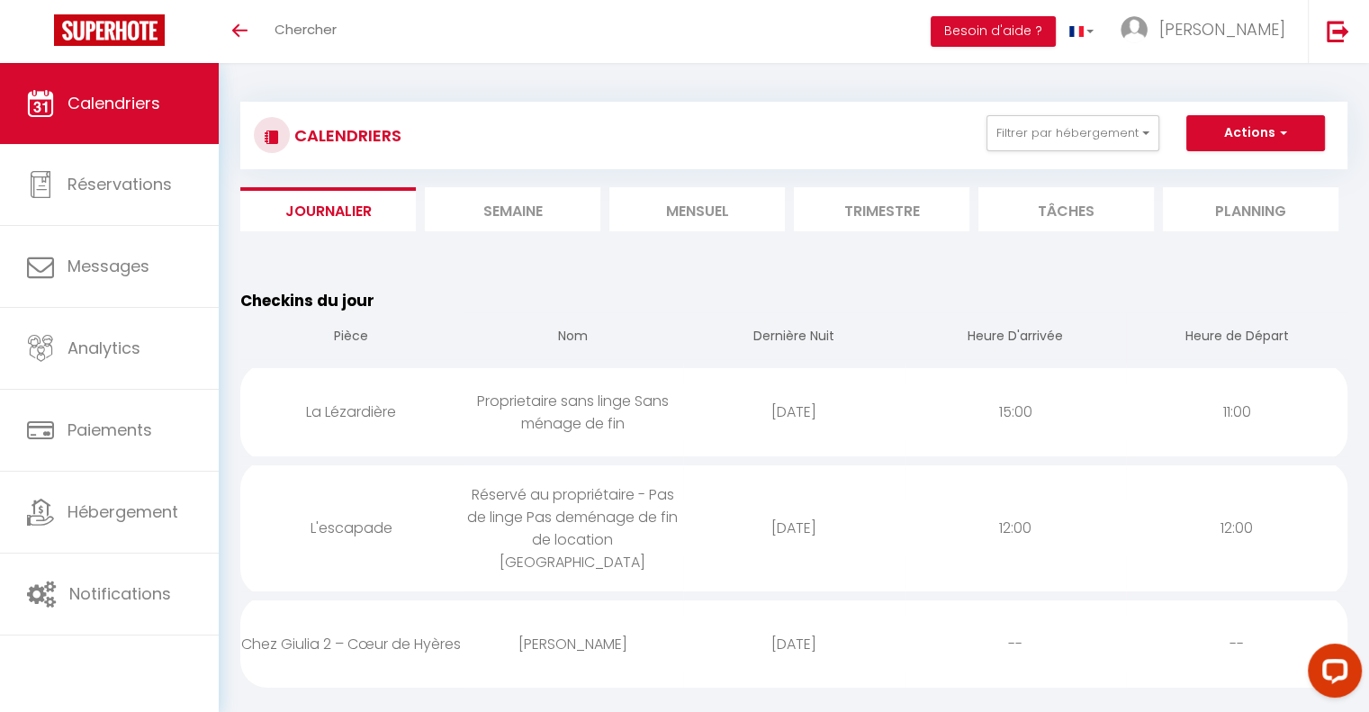
click at [717, 204] on li "Mensuel" at bounding box center [696, 209] width 175 height 44
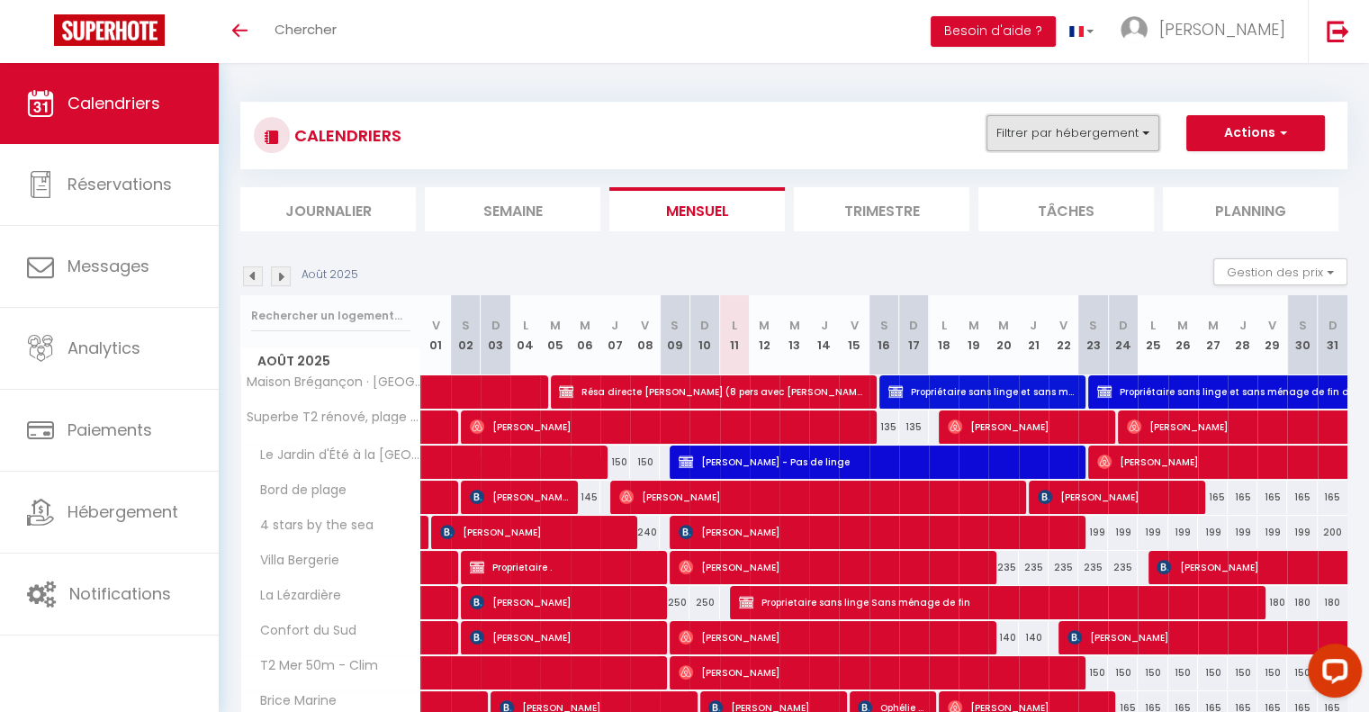
click at [1084, 128] on button "Filtrer par hébergement" at bounding box center [1072, 133] width 173 height 36
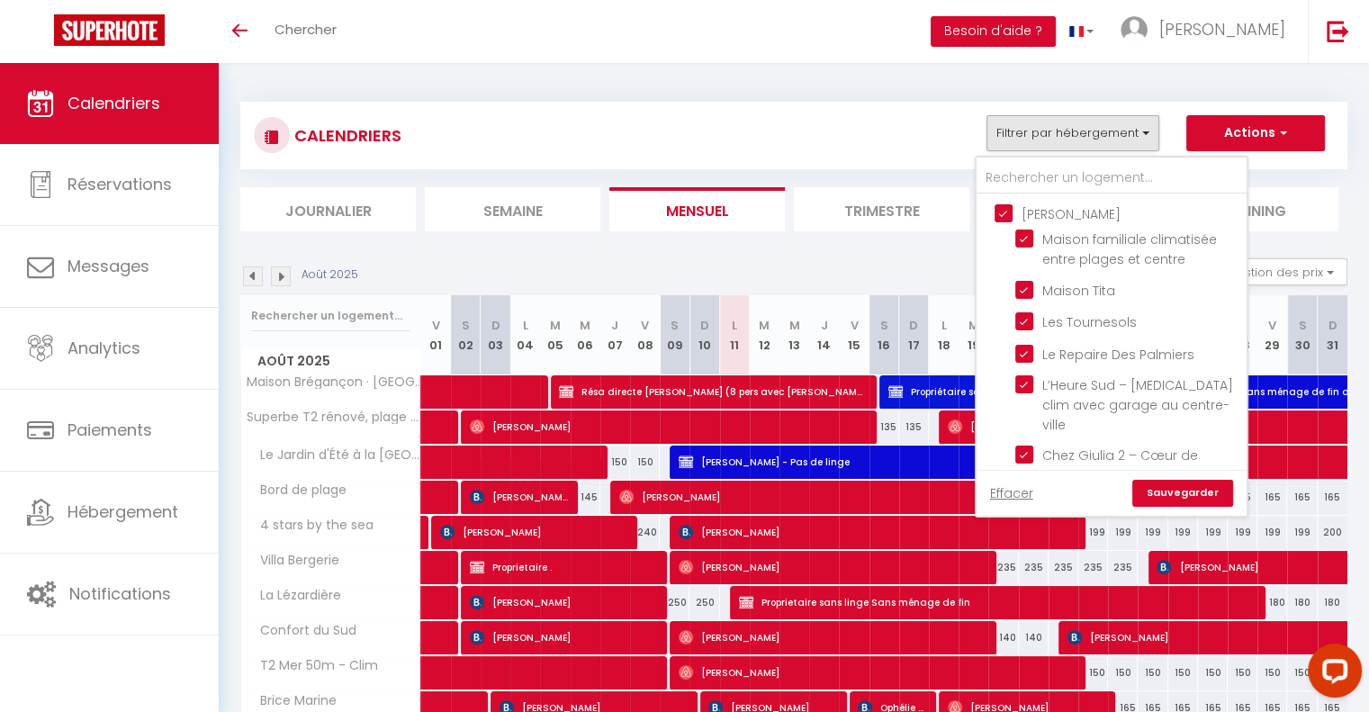
click at [1004, 214] on input "[PERSON_NAME]" at bounding box center [1129, 212] width 270 height 18
checkbox input "false"
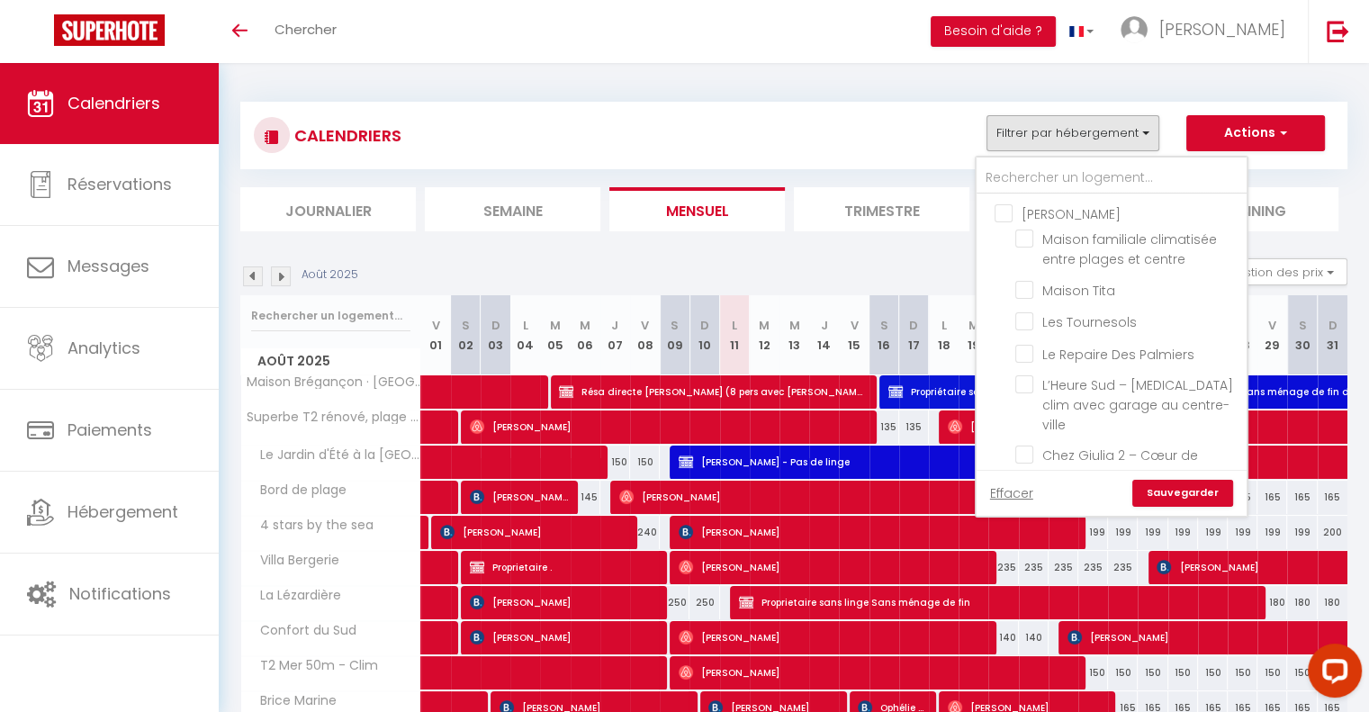
checkbox input "false"
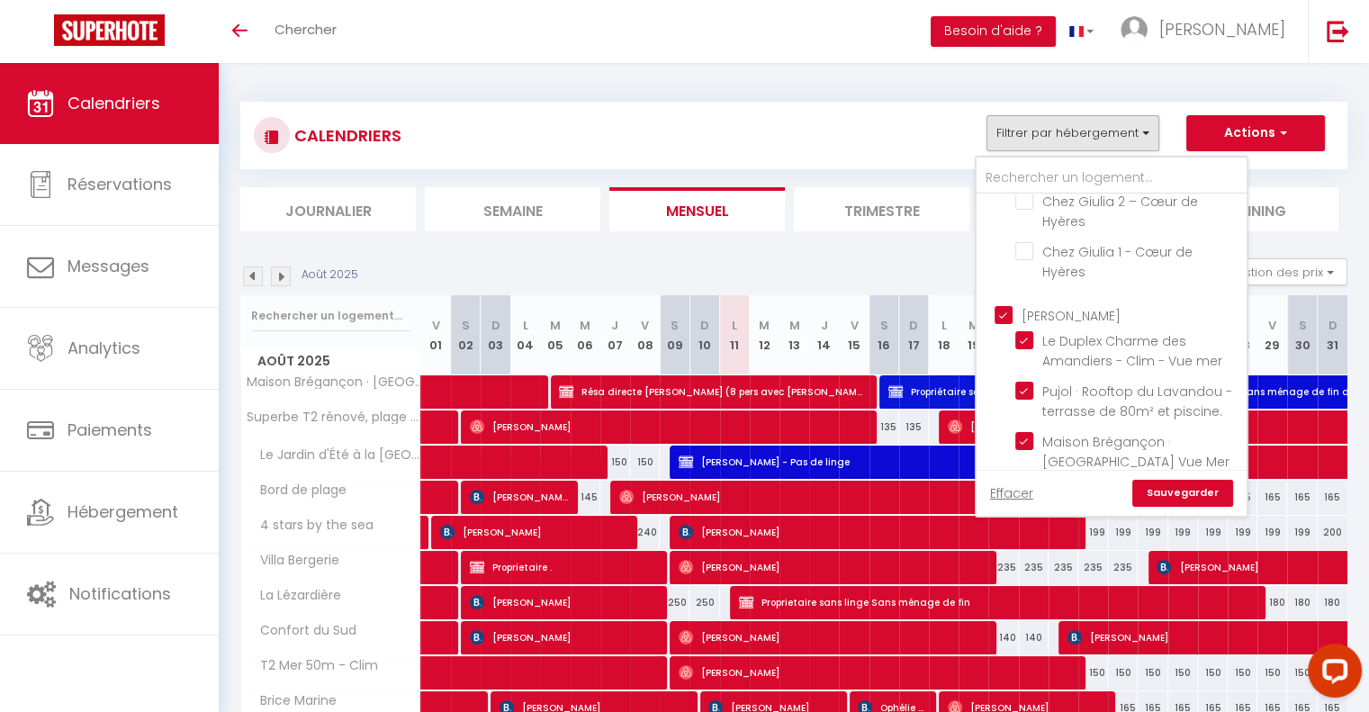
scroll to position [255, 0]
click at [1003, 304] on input "[PERSON_NAME]" at bounding box center [1129, 313] width 270 height 18
checkbox input "false"
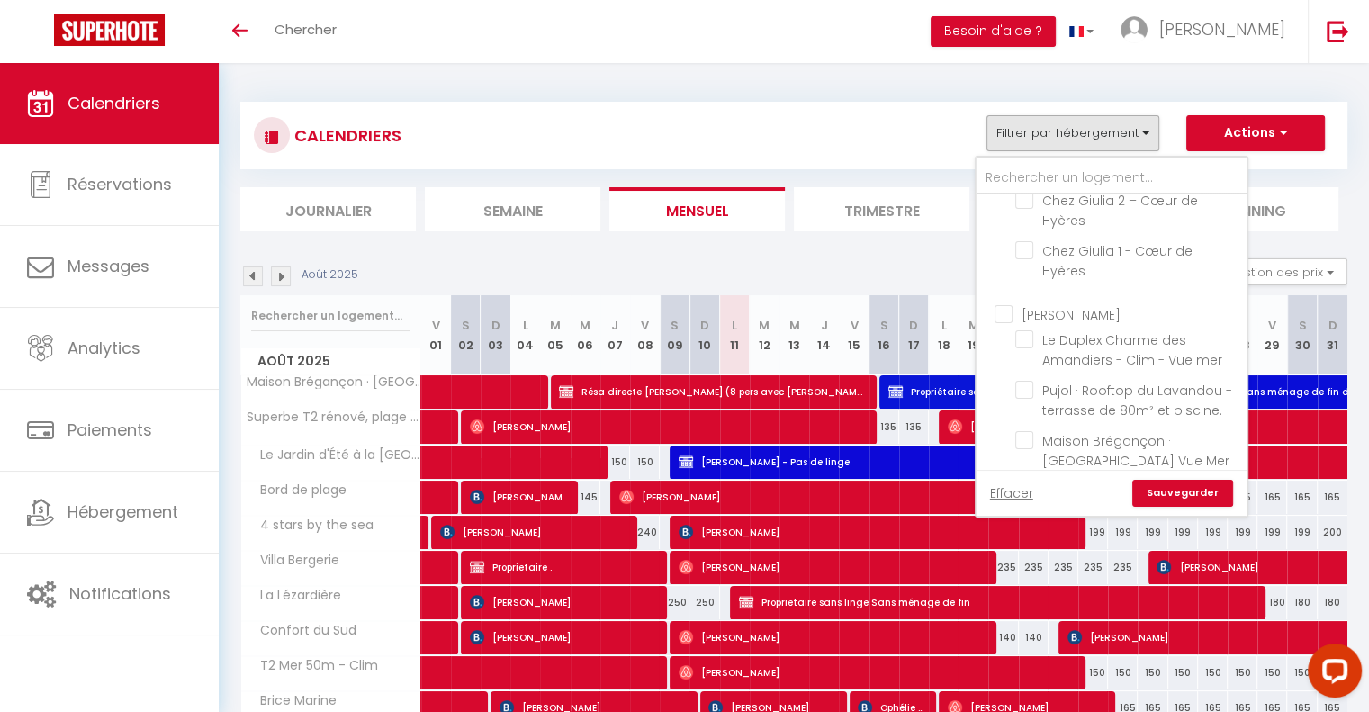
checkbox input "false"
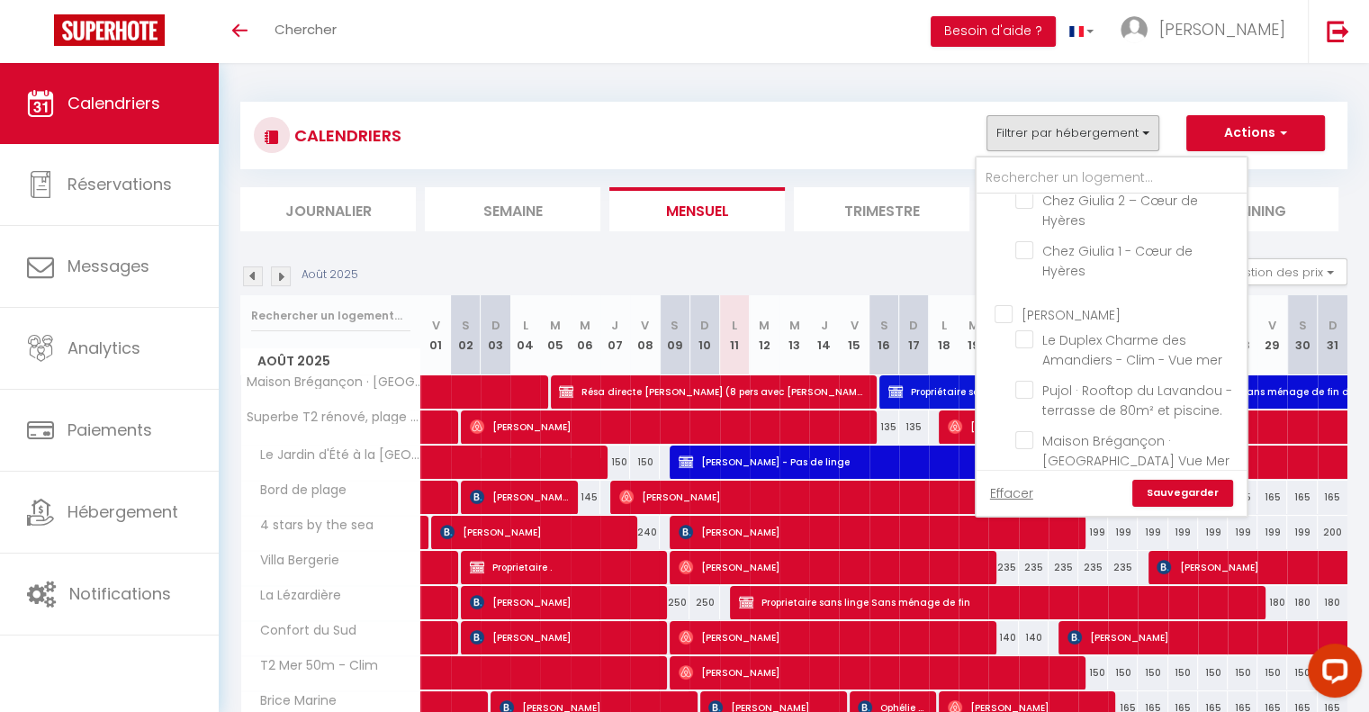
checkbox input "false"
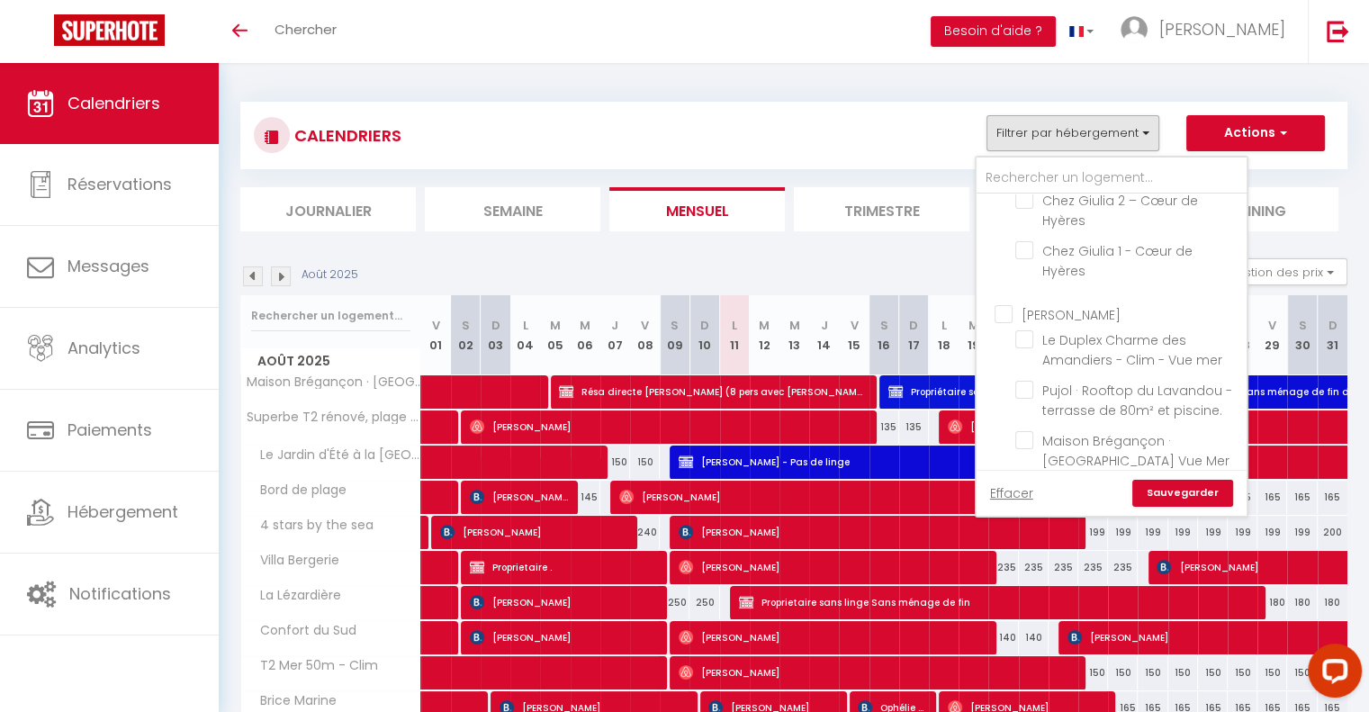
checkbox input "false"
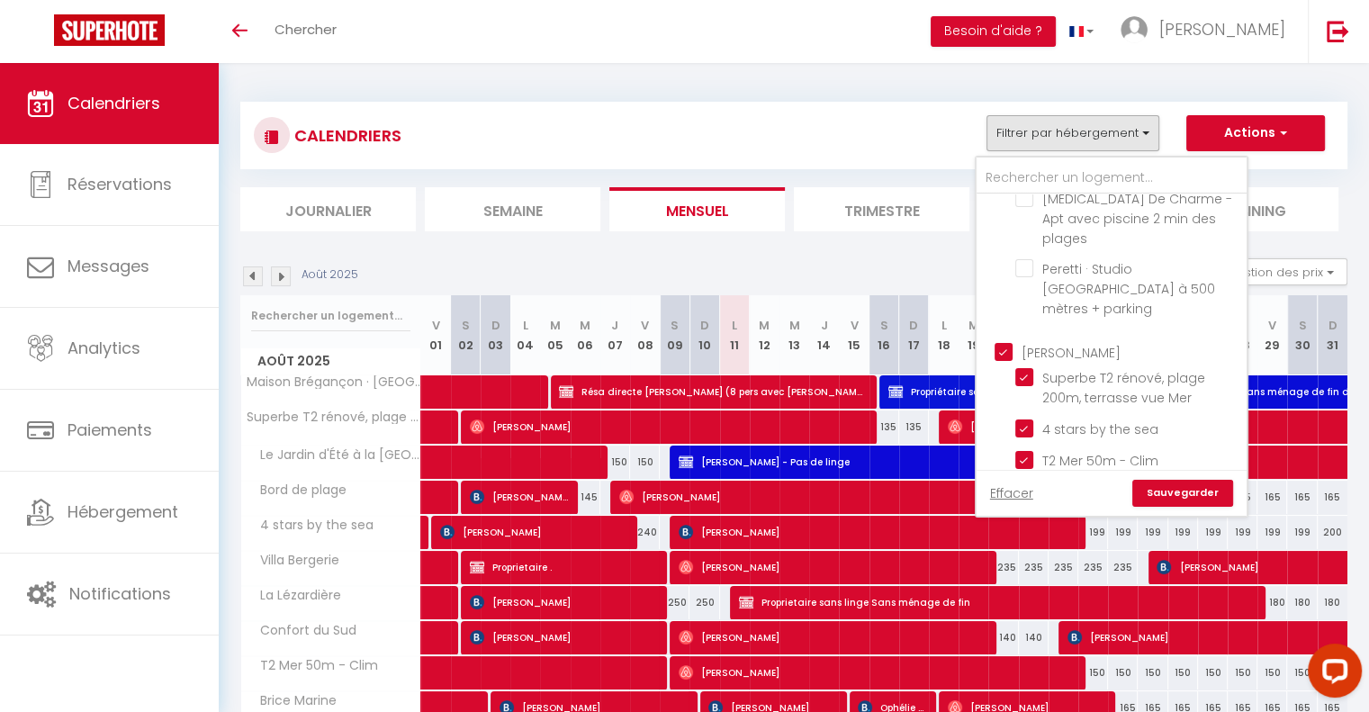
scroll to position [950, 0]
click at [1003, 337] on input "[PERSON_NAME]" at bounding box center [1129, 346] width 270 height 18
checkbox input "false"
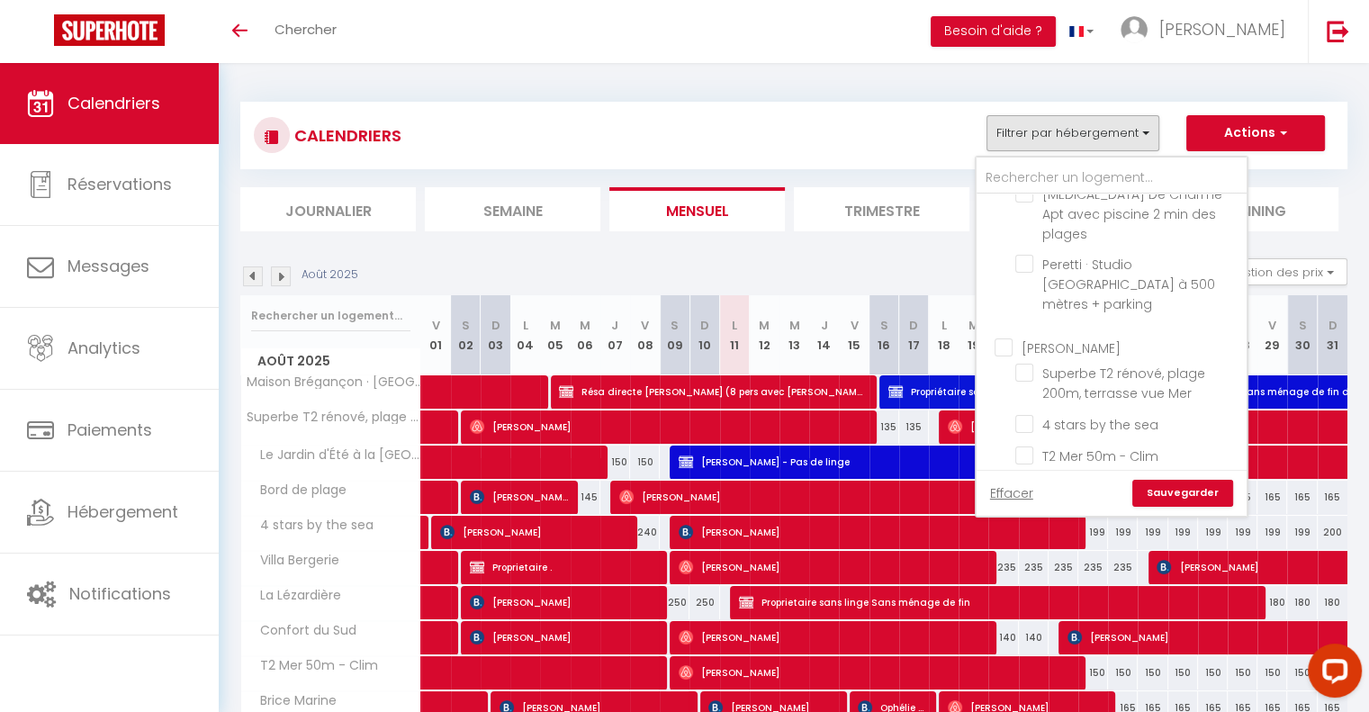
checkbox input "false"
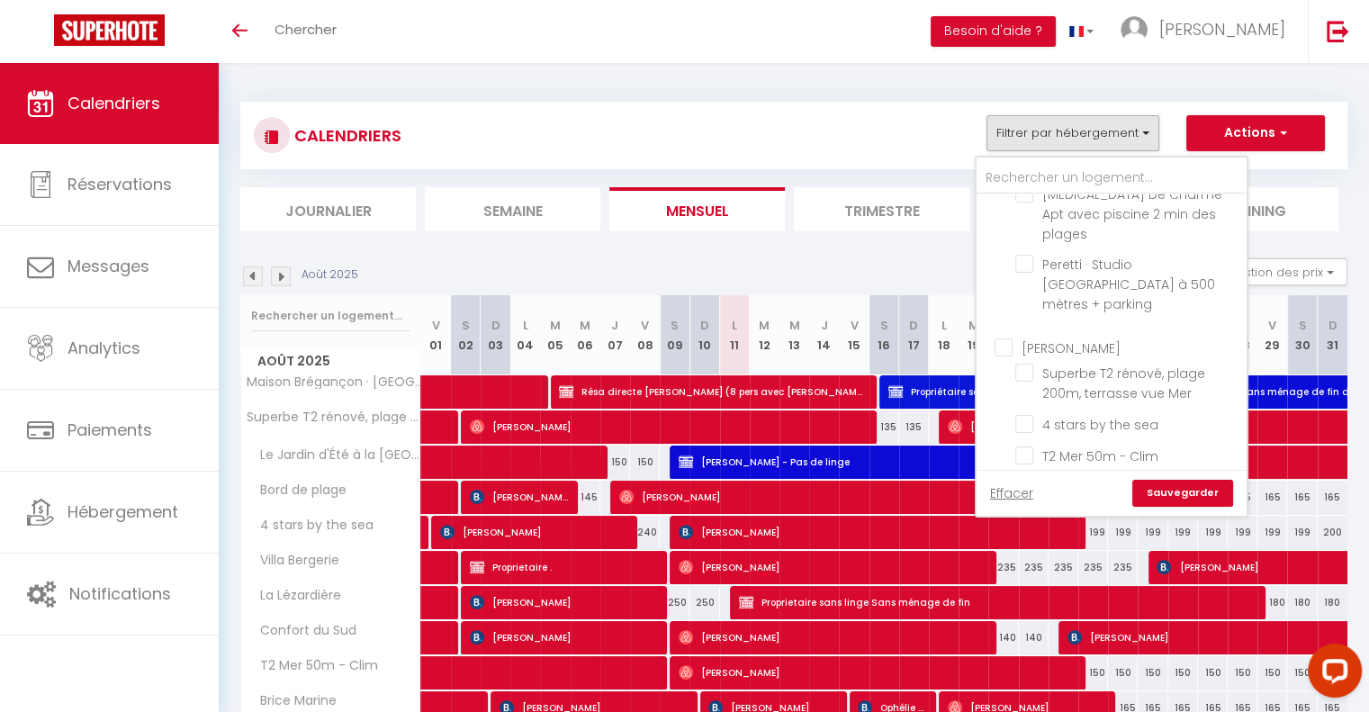
checkbox input "false"
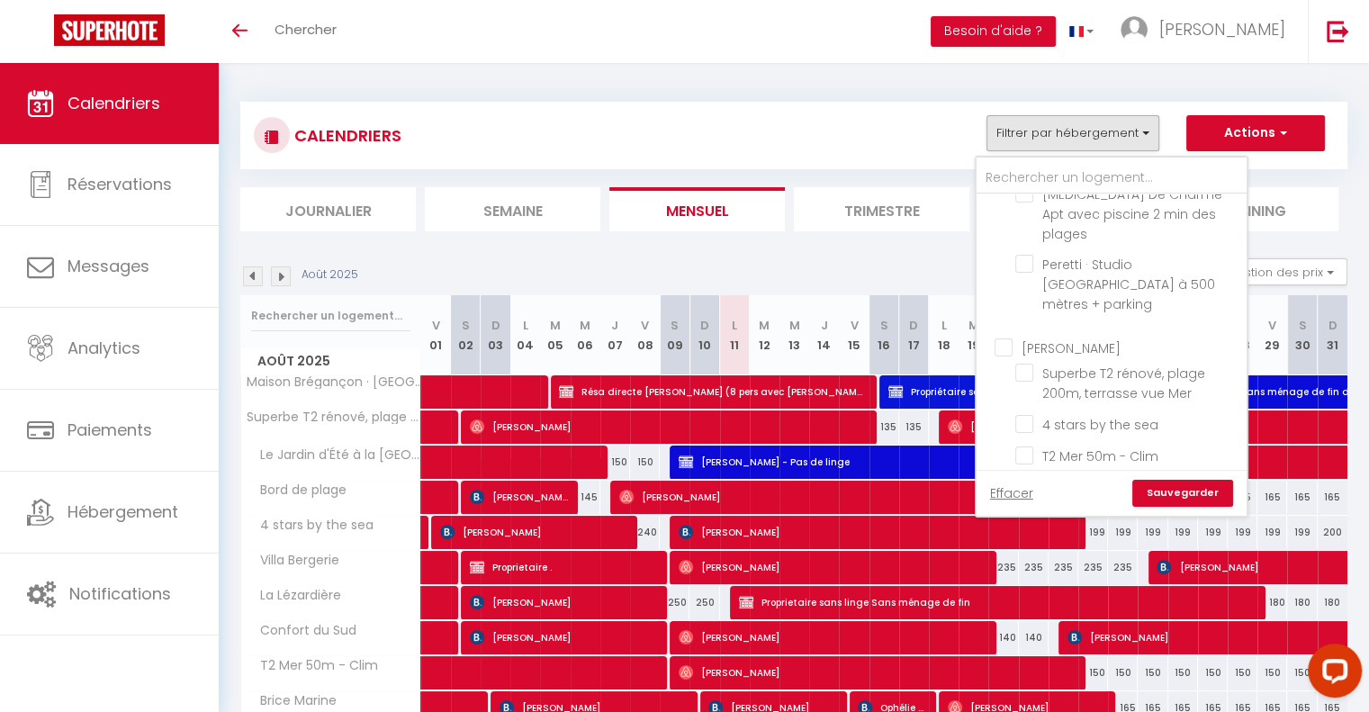
checkbox input "false"
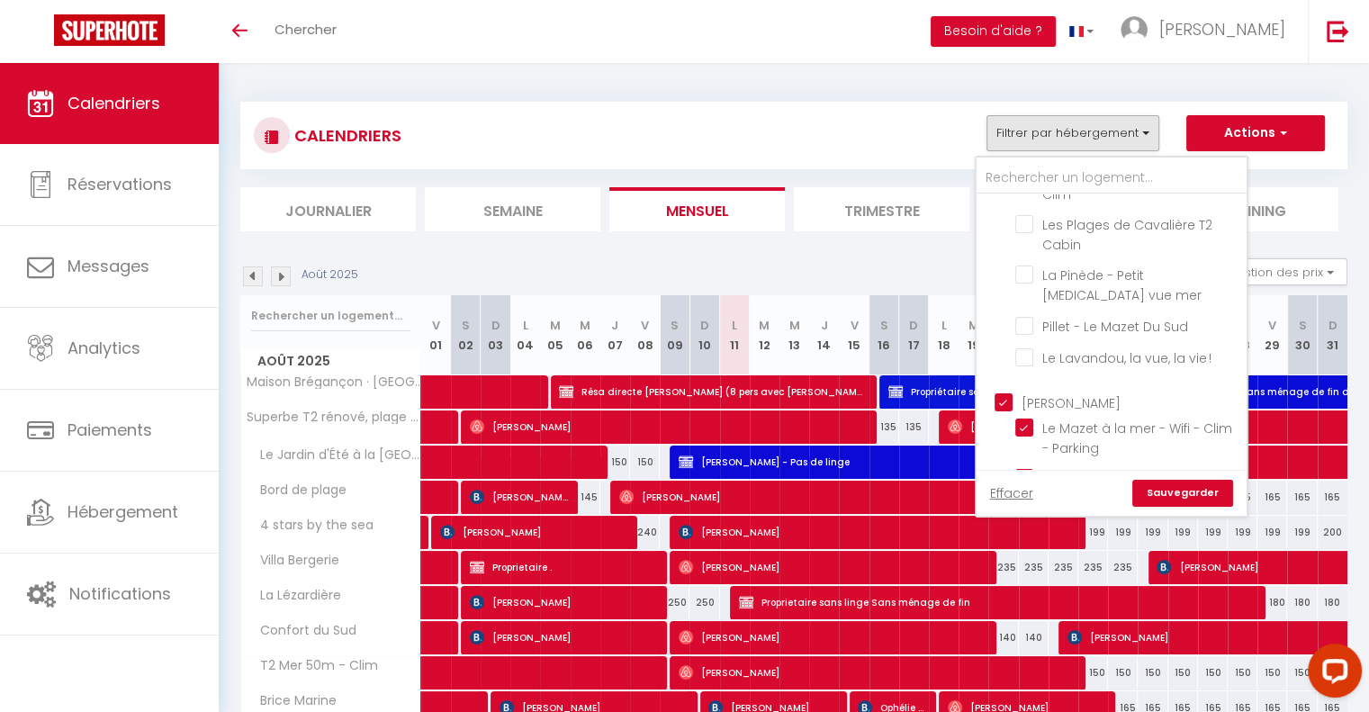
scroll to position [1424, 0]
click at [1003, 389] on input "[PERSON_NAME]" at bounding box center [1129, 398] width 270 height 18
checkbox input "false"
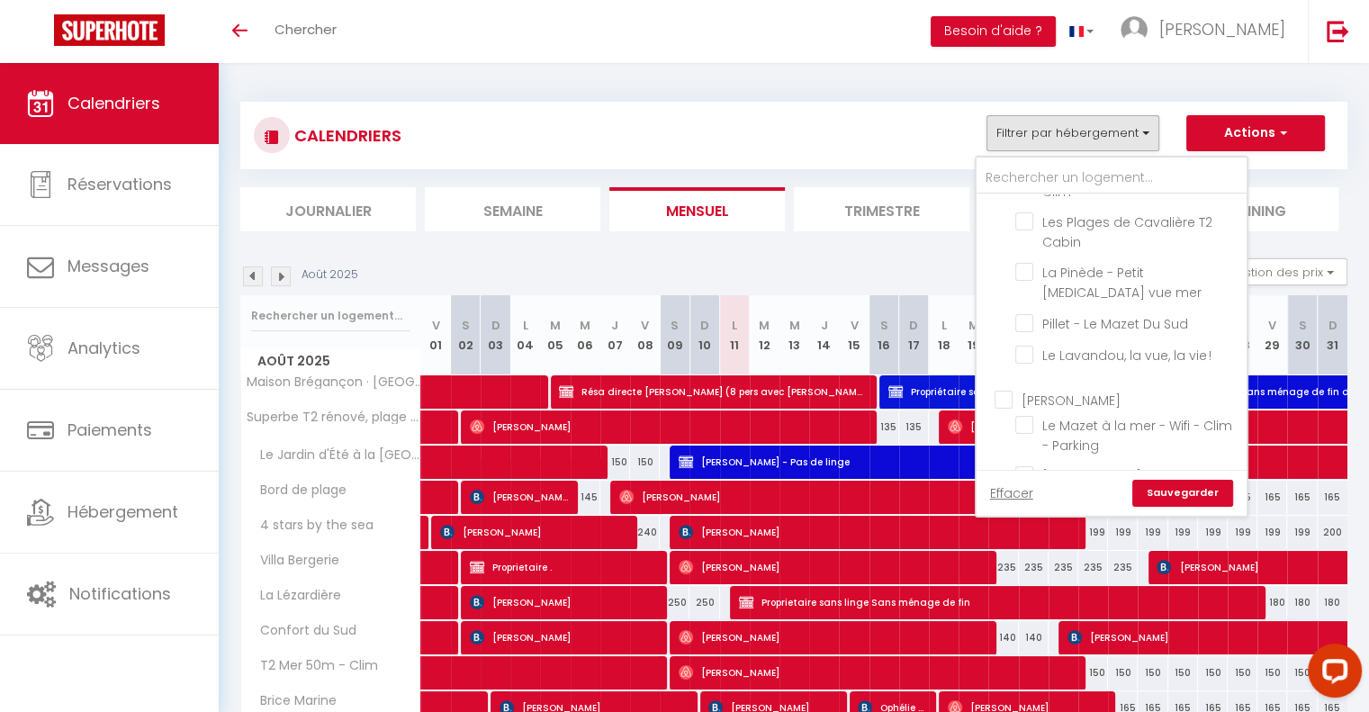
checkbox input "false"
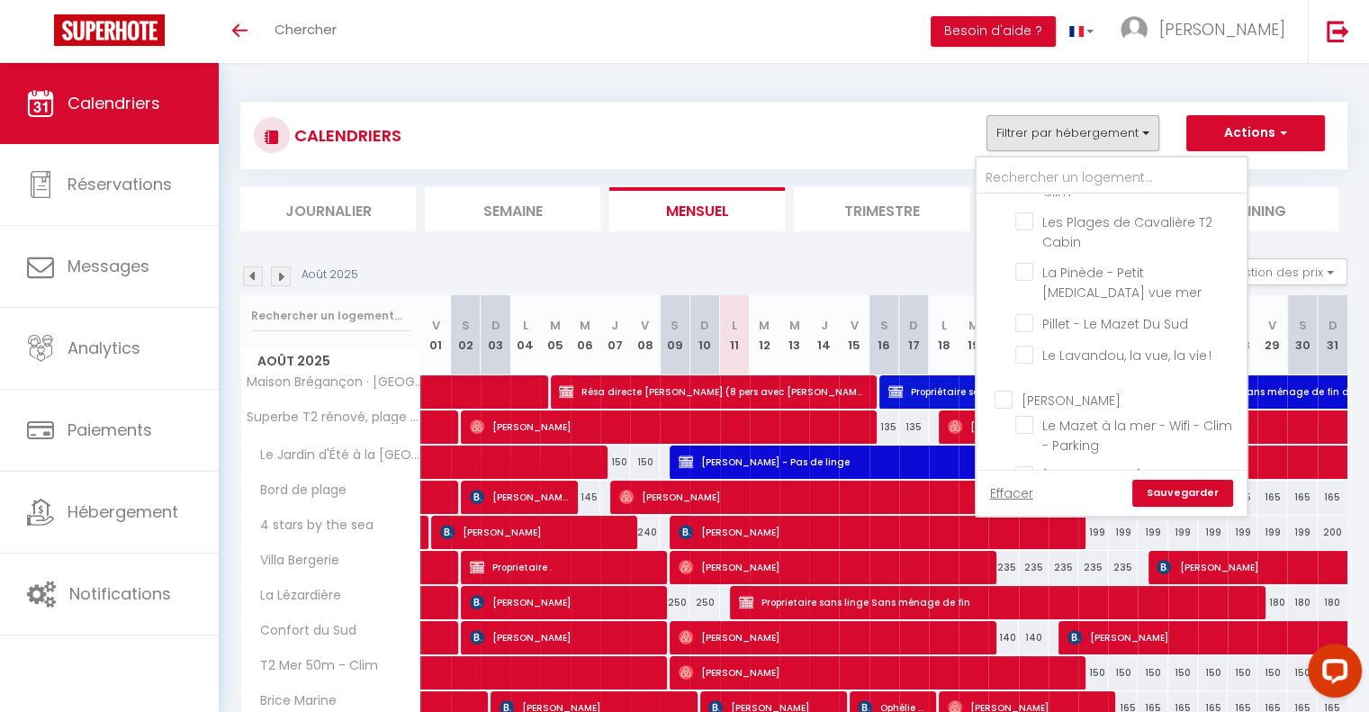
checkbox input "false"
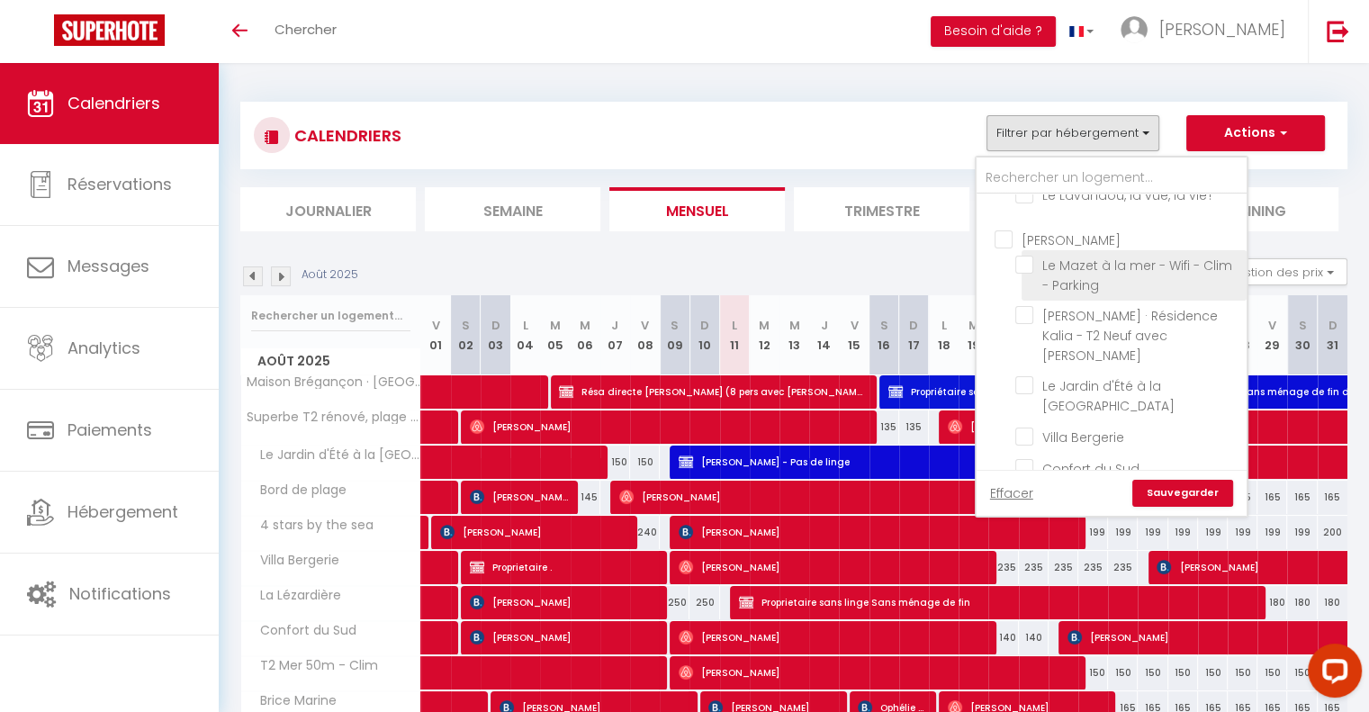
scroll to position [1619, 0]
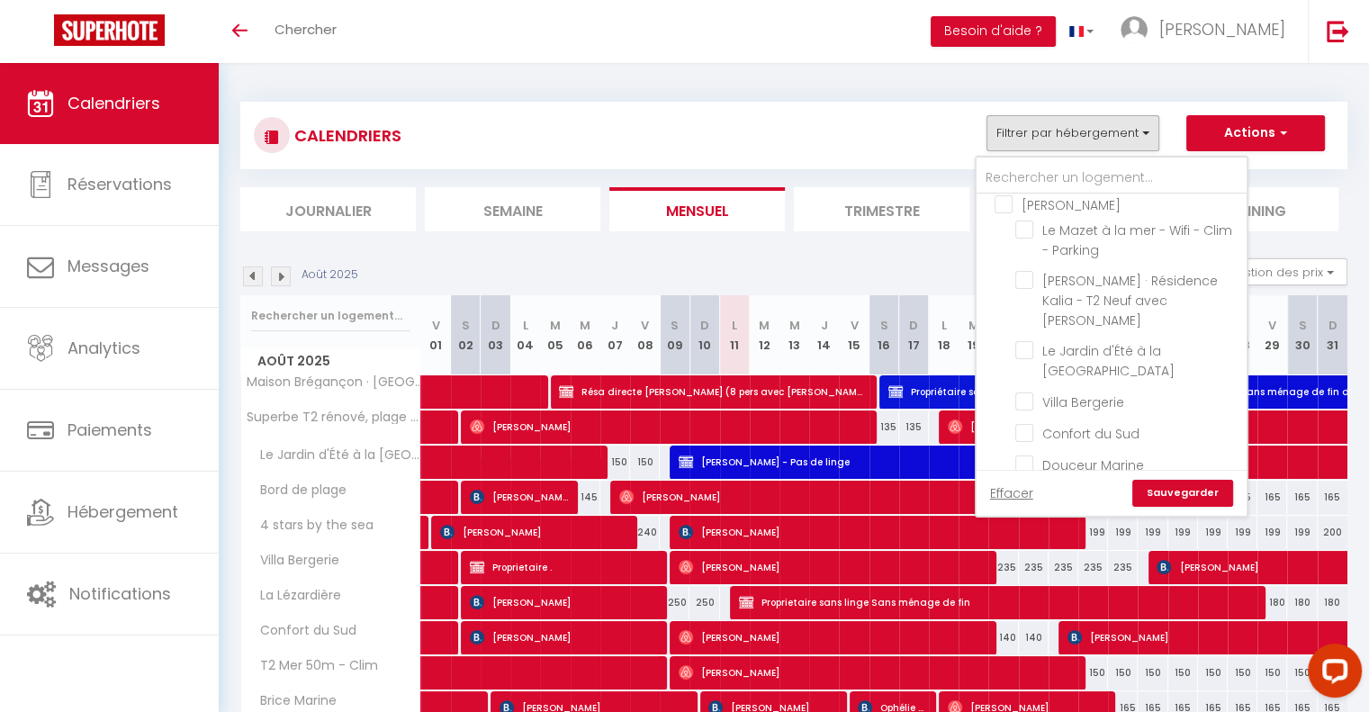
click at [1181, 495] on link "Sauvegarder" at bounding box center [1182, 493] width 101 height 27
